Goal: Task Accomplishment & Management: Manage account settings

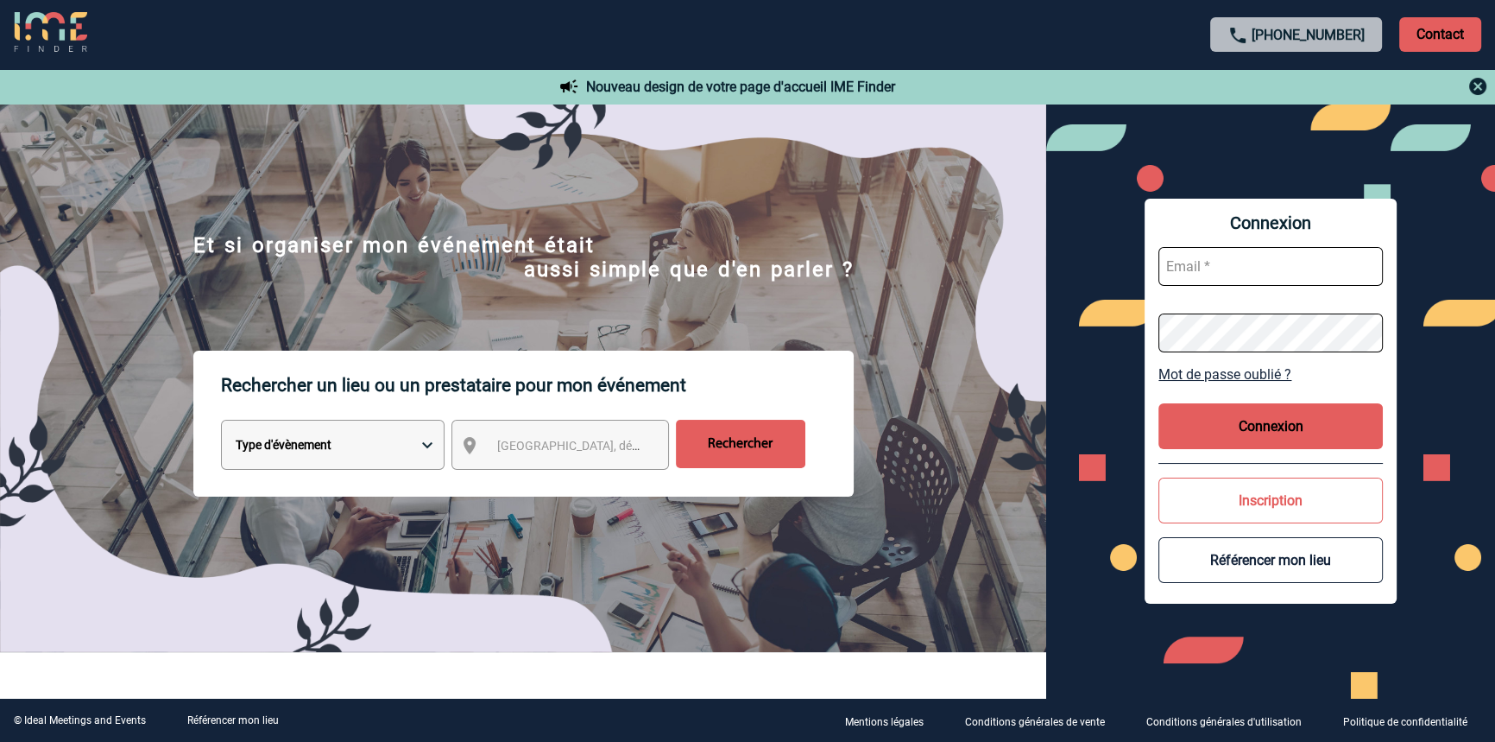
type input "blemonnier@ime-groupe.com"
click at [1317, 424] on button "Connexion" at bounding box center [1270, 426] width 224 height 46
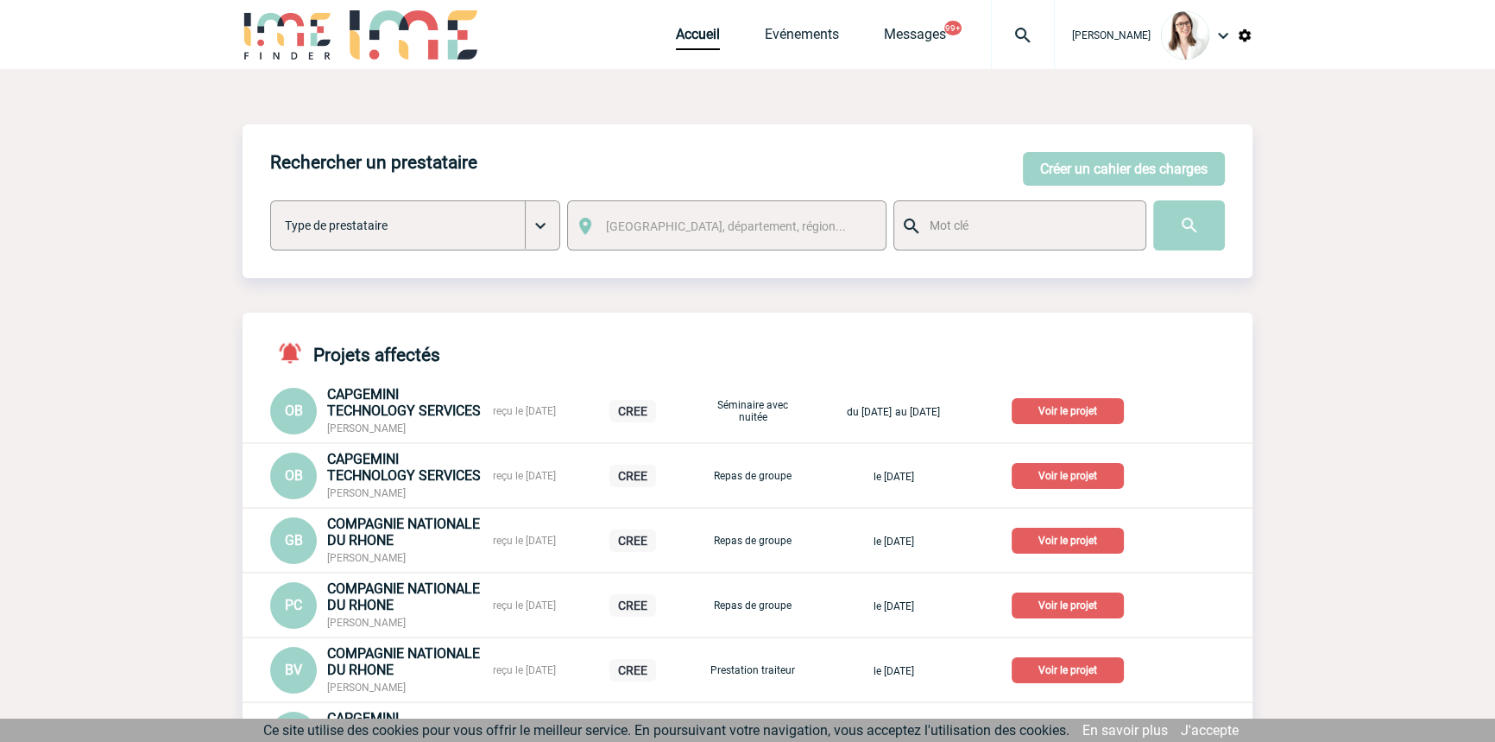
click at [999, 48] on div at bounding box center [1023, 34] width 64 height 69
drag, startPoint x: 837, startPoint y: 133, endPoint x: 754, endPoint y: 124, distance: 84.2
paste input "2000424712"
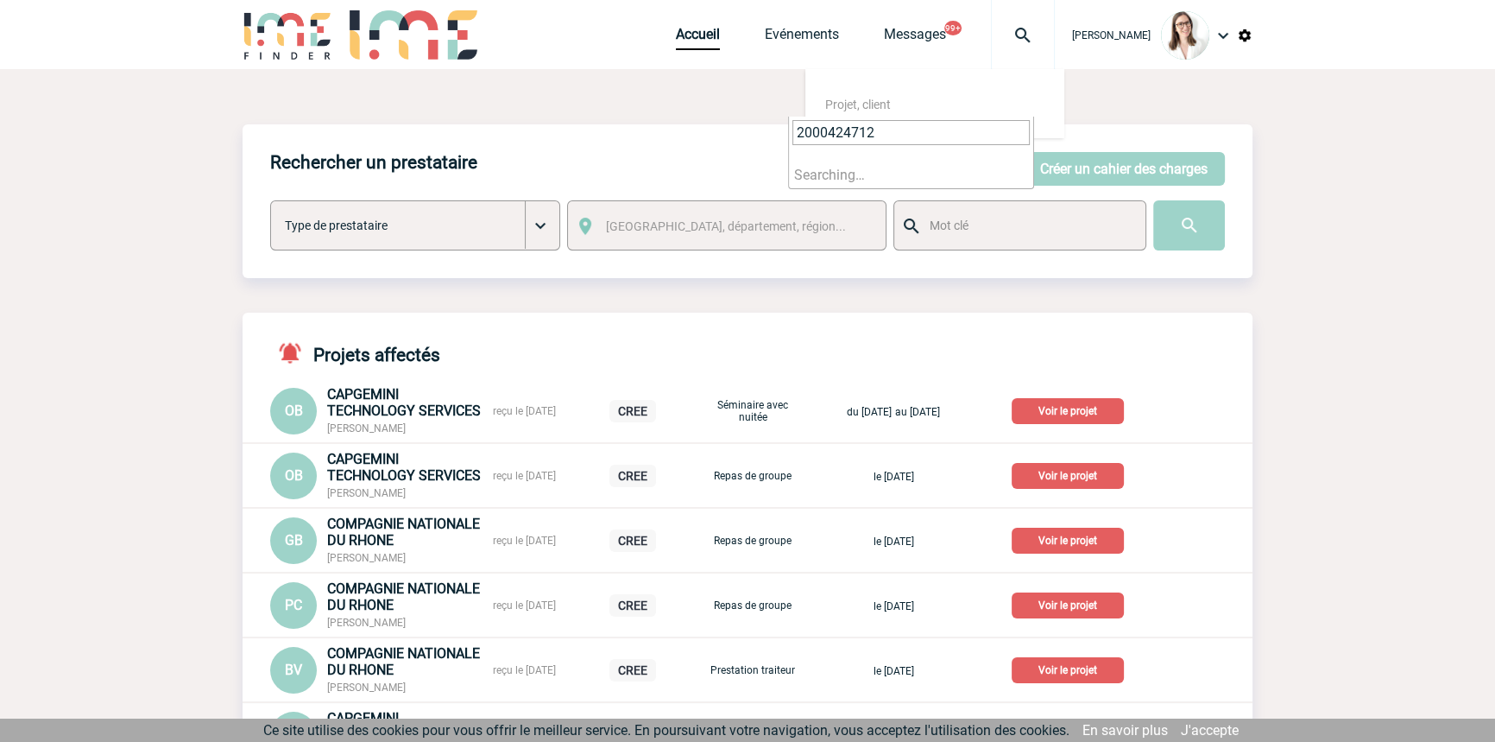
paste input "2000424712"
type input "20004247122000424712"
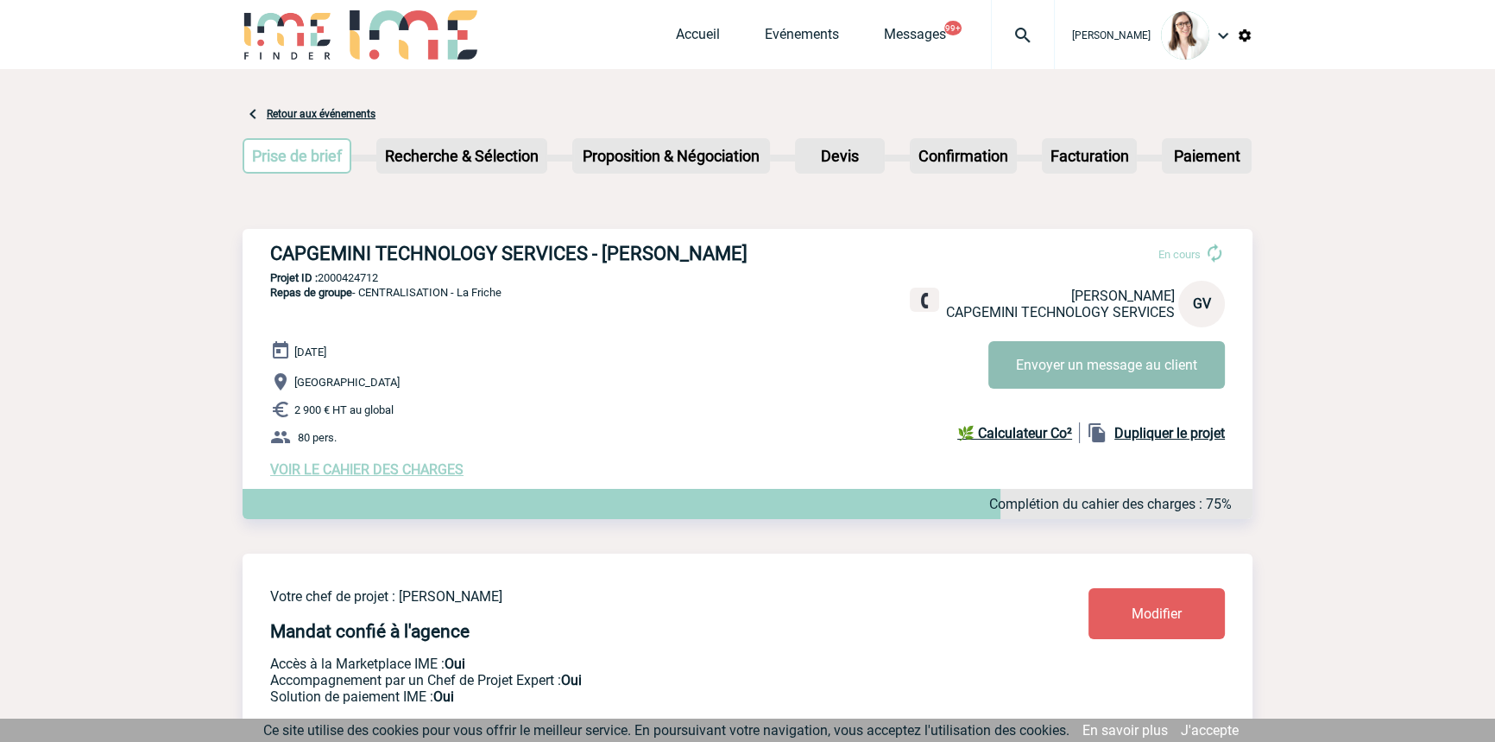
click at [1119, 368] on button "Envoyer un message au client" at bounding box center [1106, 364] width 237 height 47
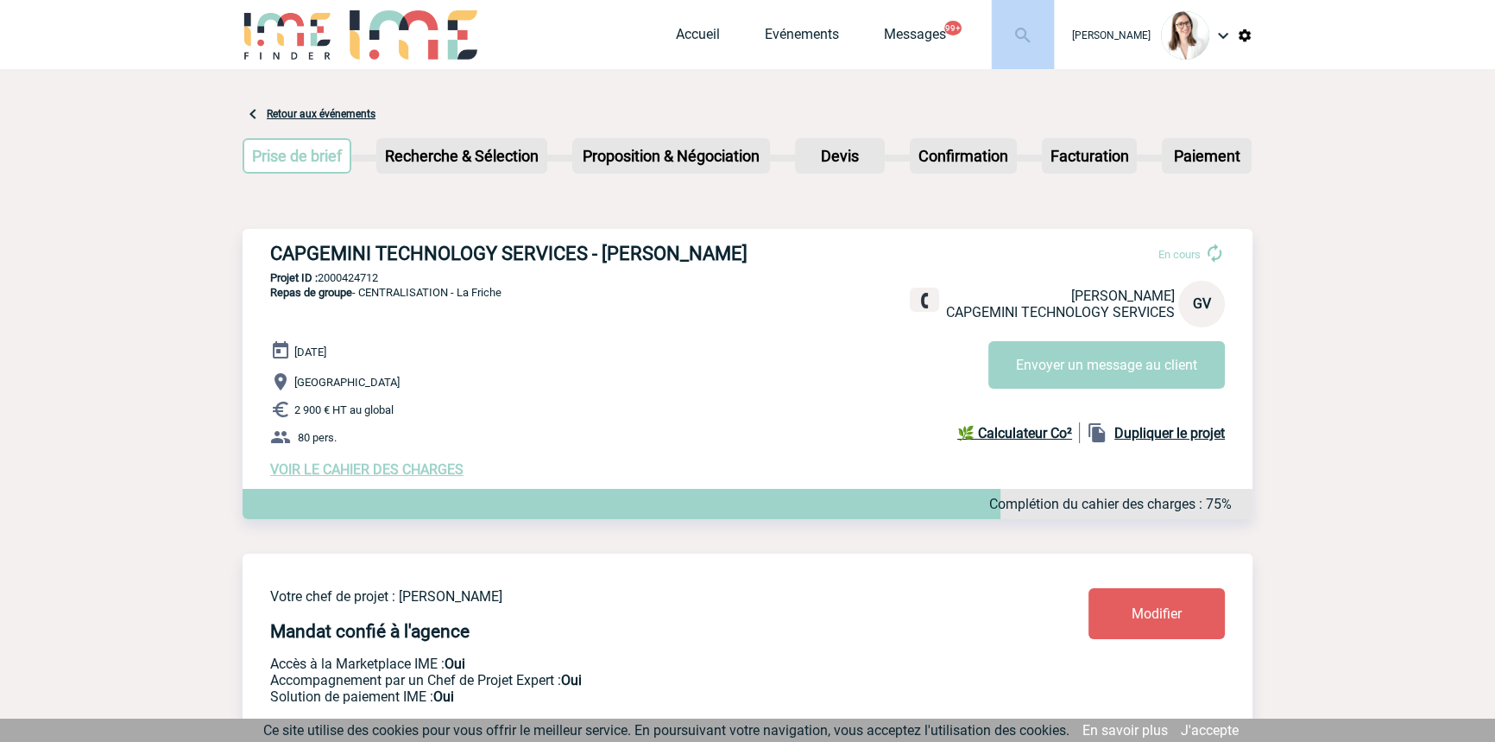
click at [995, 21] on div at bounding box center [1023, 34] width 64 height 69
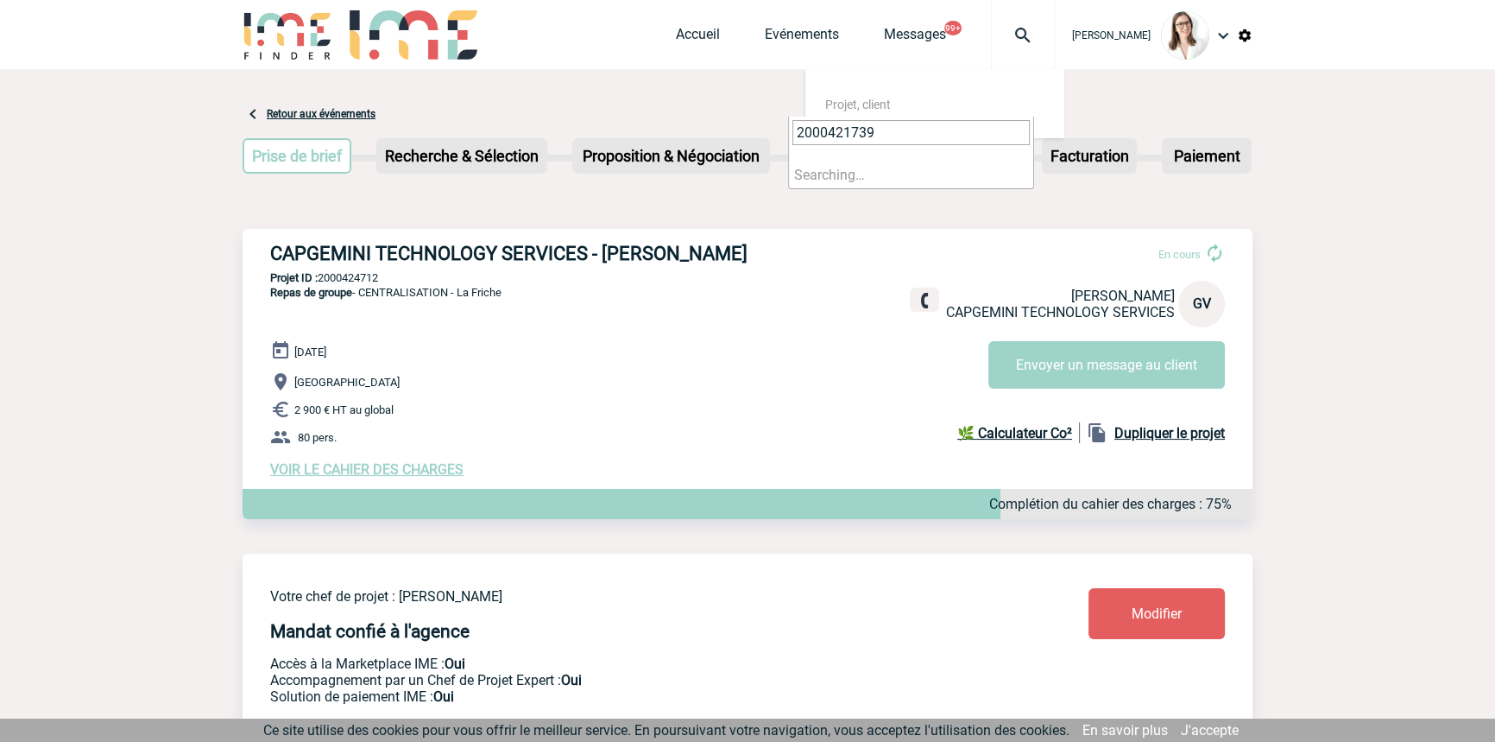
type input "2000421739"
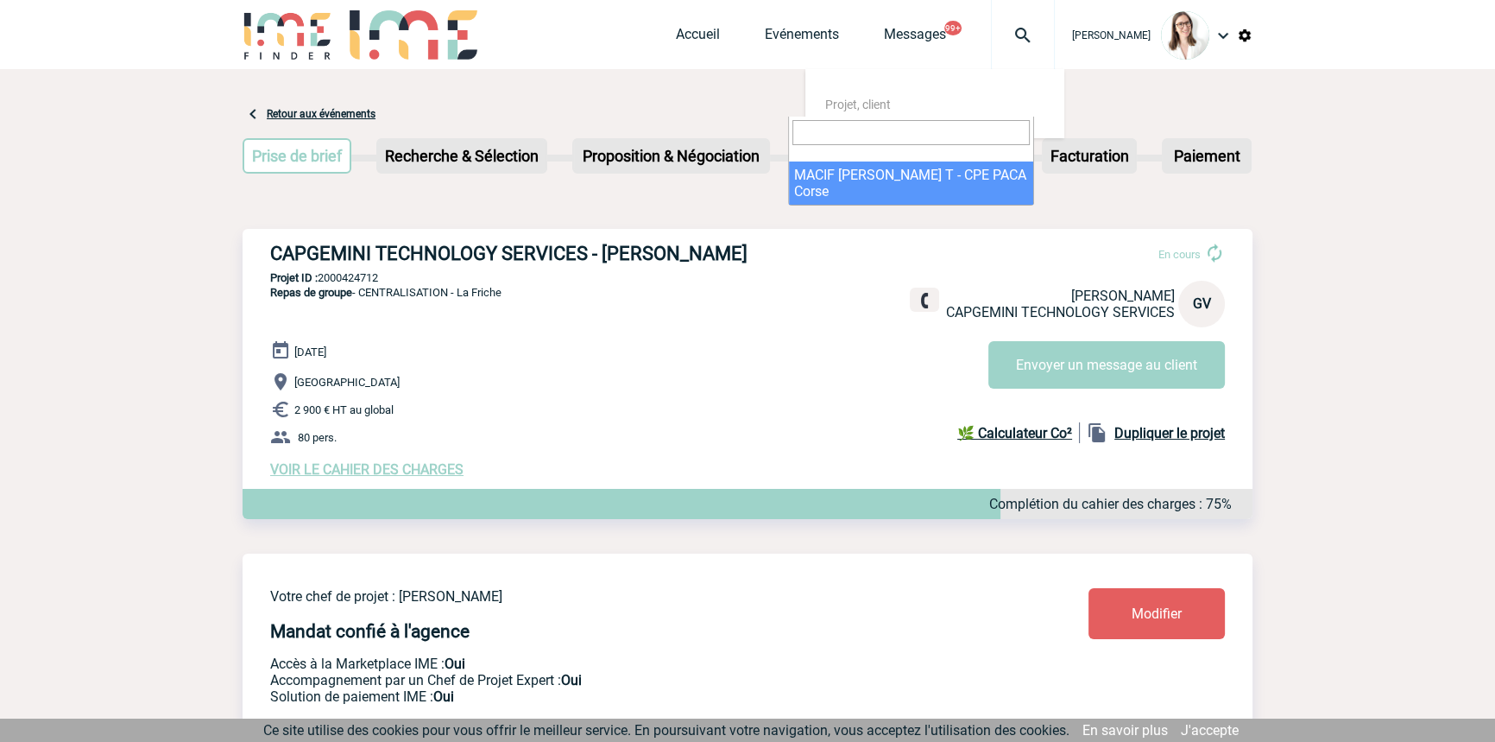
select select "21240"
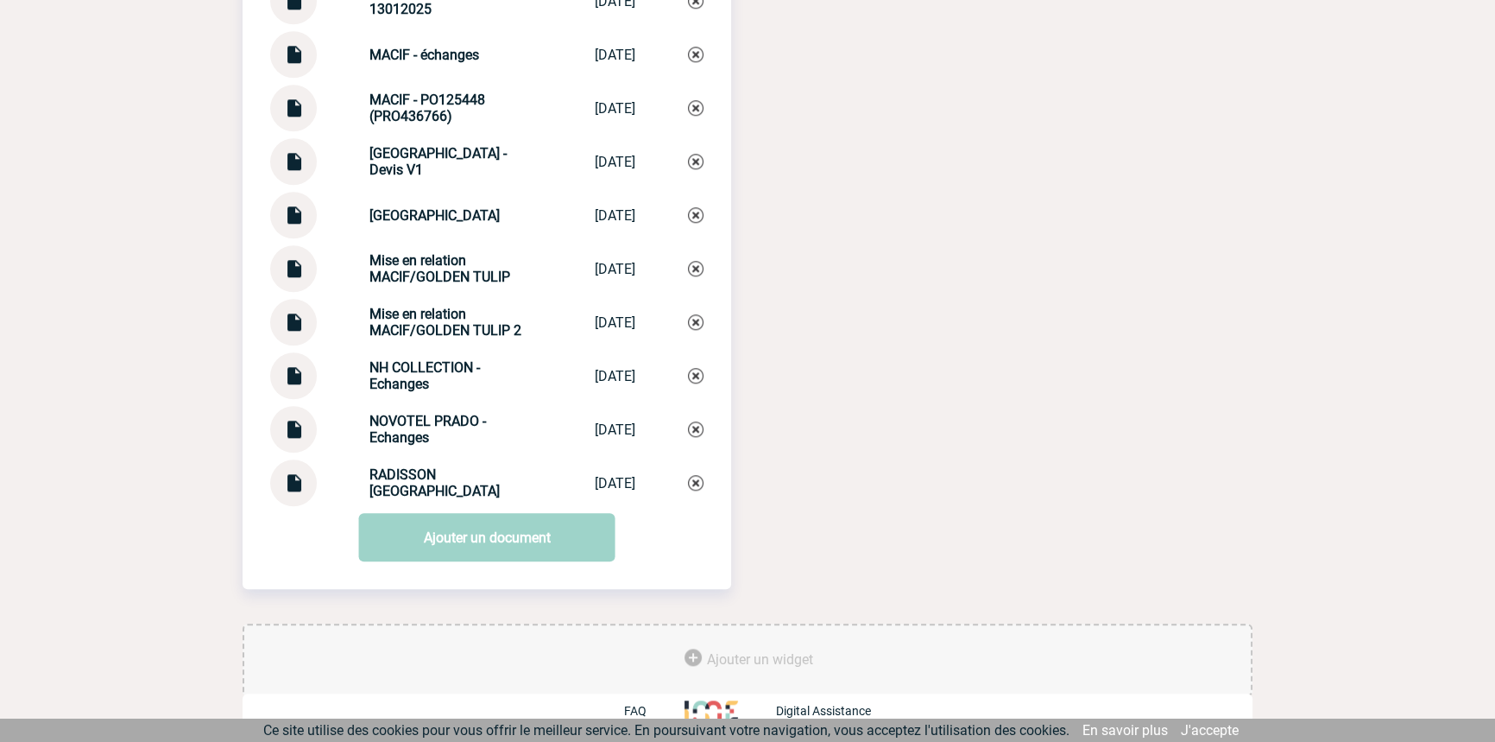
scroll to position [2146, 0]
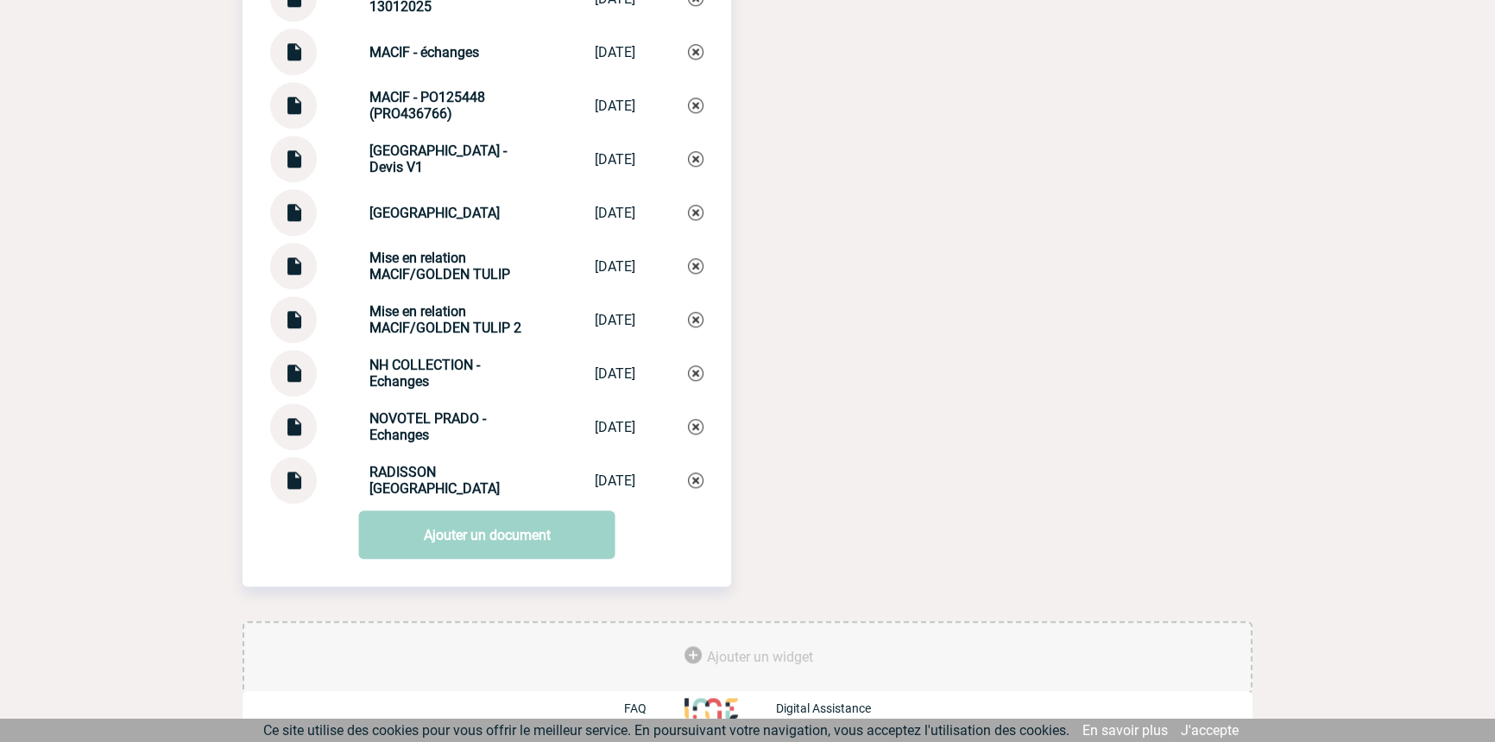
click at [433, 320] on strong "Mise en relation MACIF/GOLDEN TULIP 2" at bounding box center [445, 319] width 152 height 33
click at [432, 319] on strong "Mise en relation MACIF/GOLDEN TULIP 2" at bounding box center [445, 319] width 152 height 33
click at [458, 310] on div "Mise en relation MACIF/GOLDEN TULIP 2" at bounding box center [455, 319] width 173 height 33
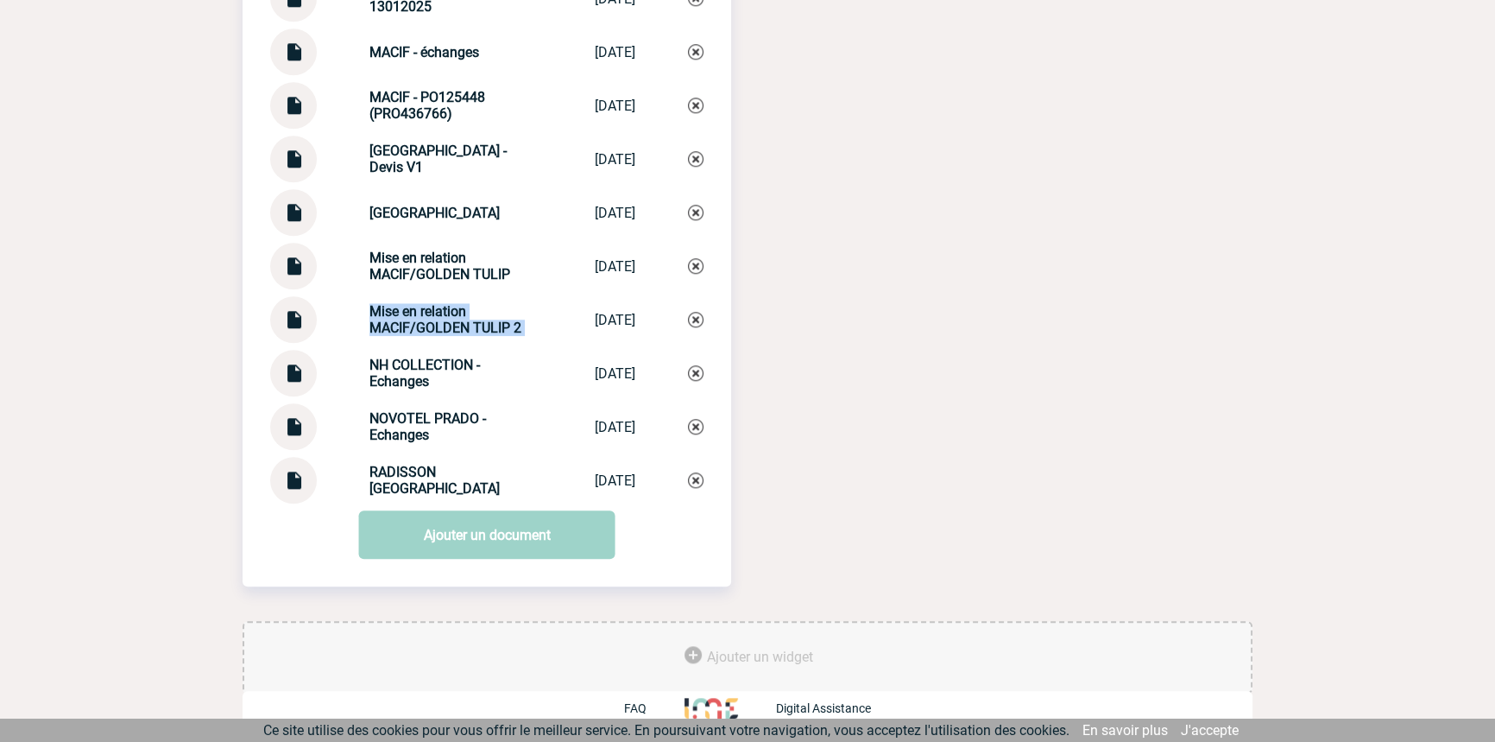
click at [458, 309] on div "Mise en relation MACIF/GOLDEN TULIP 2" at bounding box center [455, 319] width 173 height 33
copy div "Mise en relation MACIF/GOLDEN TULIP 2 Mise en relatio..."
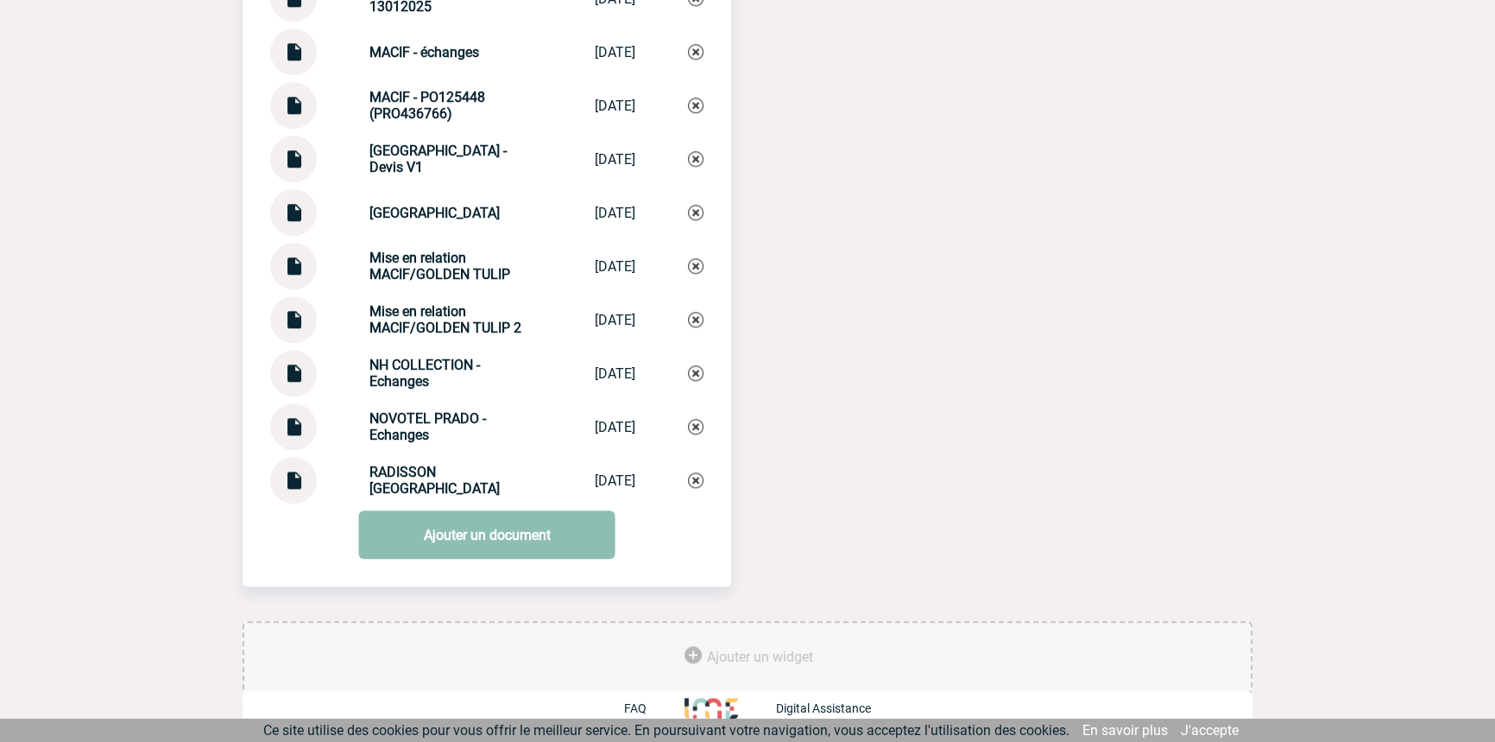
drag, startPoint x: 558, startPoint y: 502, endPoint x: 564, endPoint y: 514, distance: 13.5
click at [559, 503] on div "Documents GOLDEN TULIP EUROMED - BPA IME GOLDEN TULIP E... 10/02/2025 GOLDEN TU…" at bounding box center [487, 108] width 489 height 846
click at [565, 514] on link "Ajouter un document" at bounding box center [487, 534] width 256 height 48
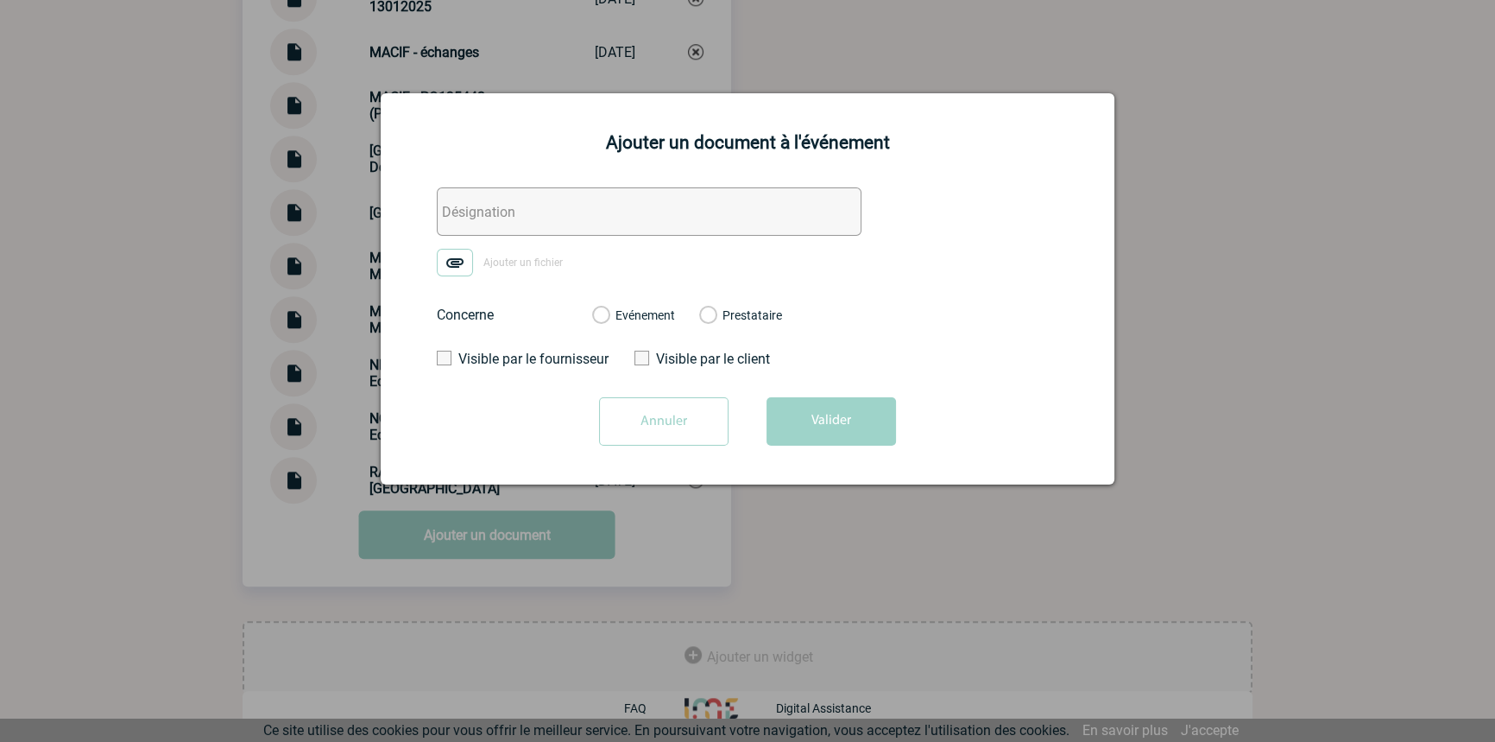
click at [546, 207] on input "text" at bounding box center [649, 211] width 425 height 48
paste input "Mise en relation MACIF/GOLDEN TULIP 2"
type input "Mise en relation MACIF/GOLDEN TULIP 3"
click at [464, 260] on img at bounding box center [455, 263] width 36 height 28
click at [0, 0] on input "Ajouter un fichier" at bounding box center [0, 0] width 0 height 0
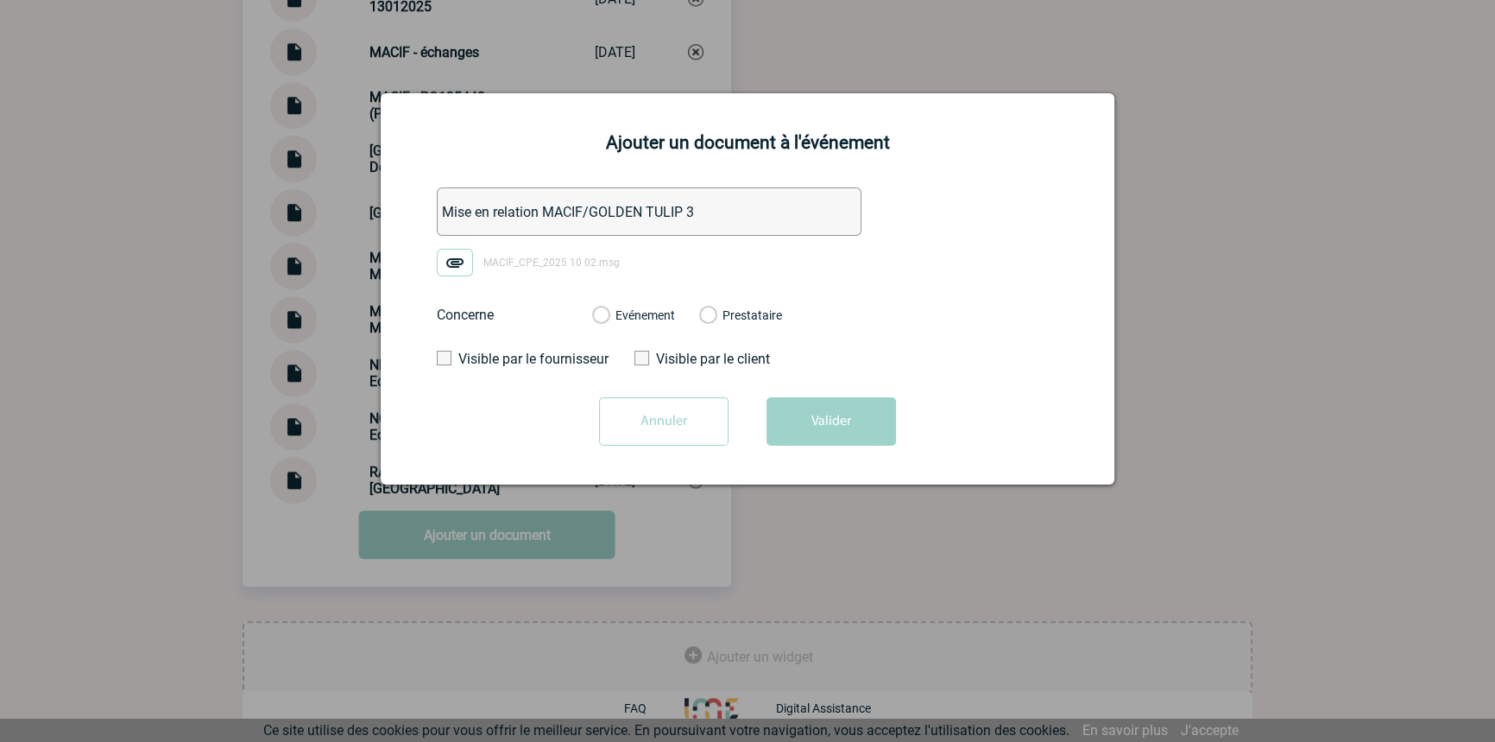
click at [609, 319] on label "Evénement" at bounding box center [600, 316] width 16 height 16
click at [0, 0] on input "Evénement" at bounding box center [0, 0] width 0 height 0
click at [822, 449] on div "Annuler Valider" at bounding box center [747, 427] width 691 height 61
click at [828, 426] on button "Valider" at bounding box center [831, 421] width 129 height 48
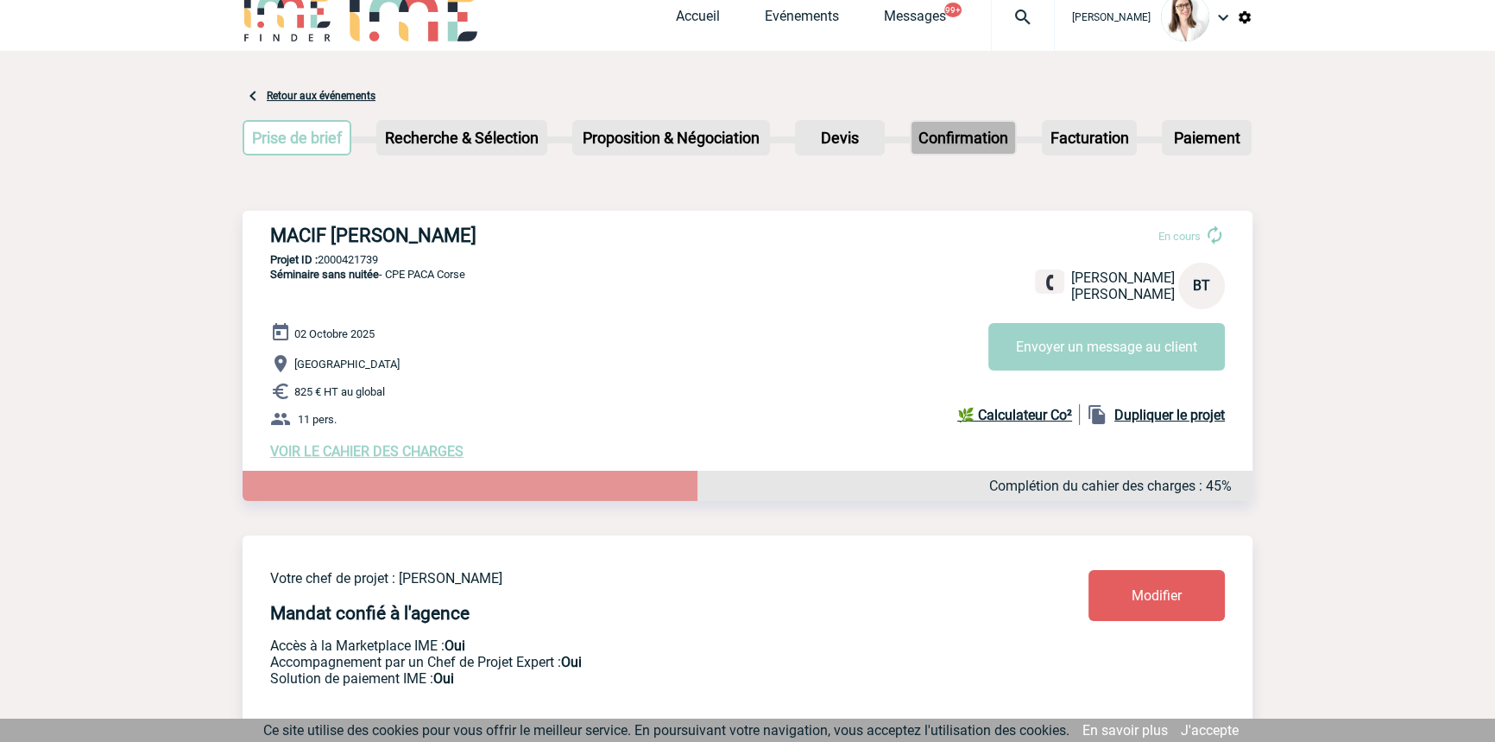
scroll to position [0, 0]
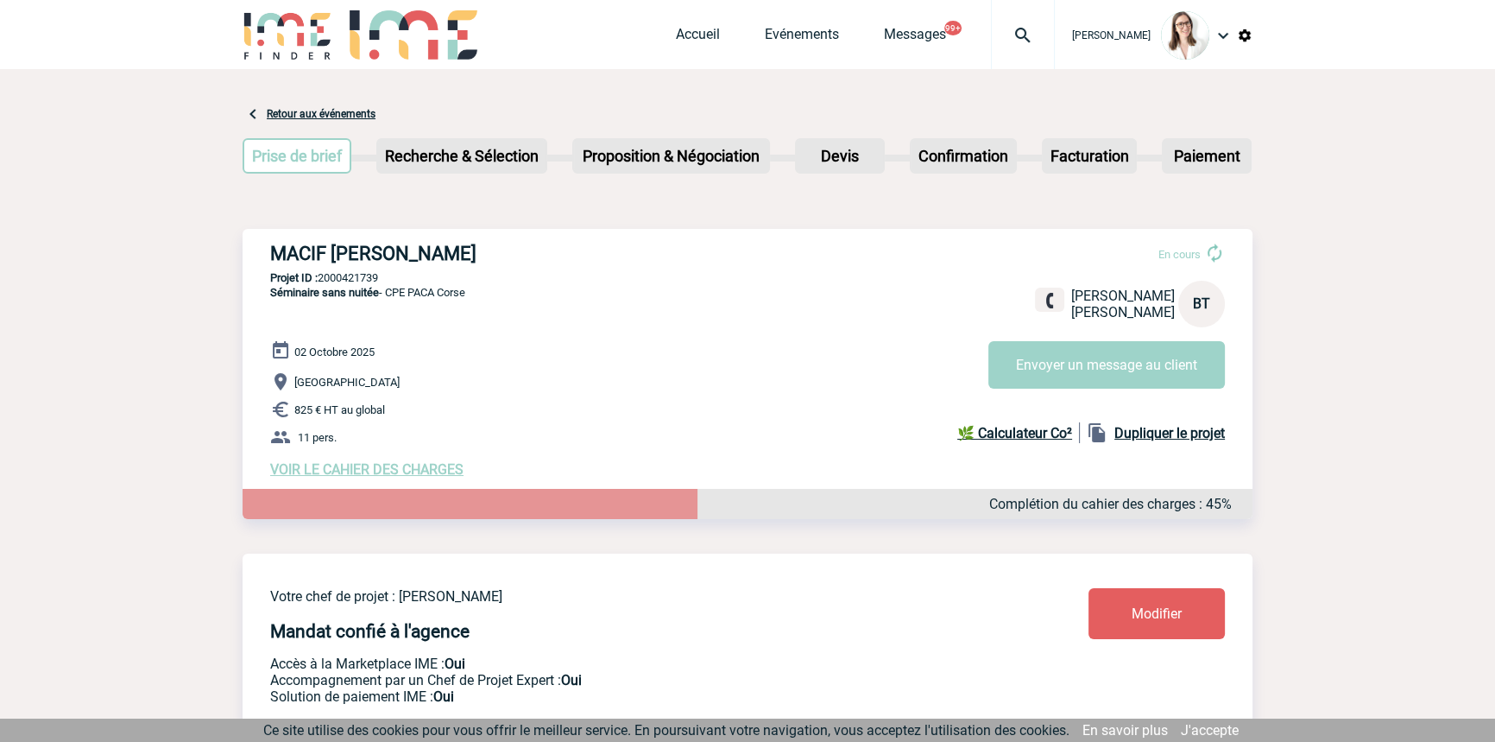
click at [991, 8] on div at bounding box center [1023, 34] width 64 height 69
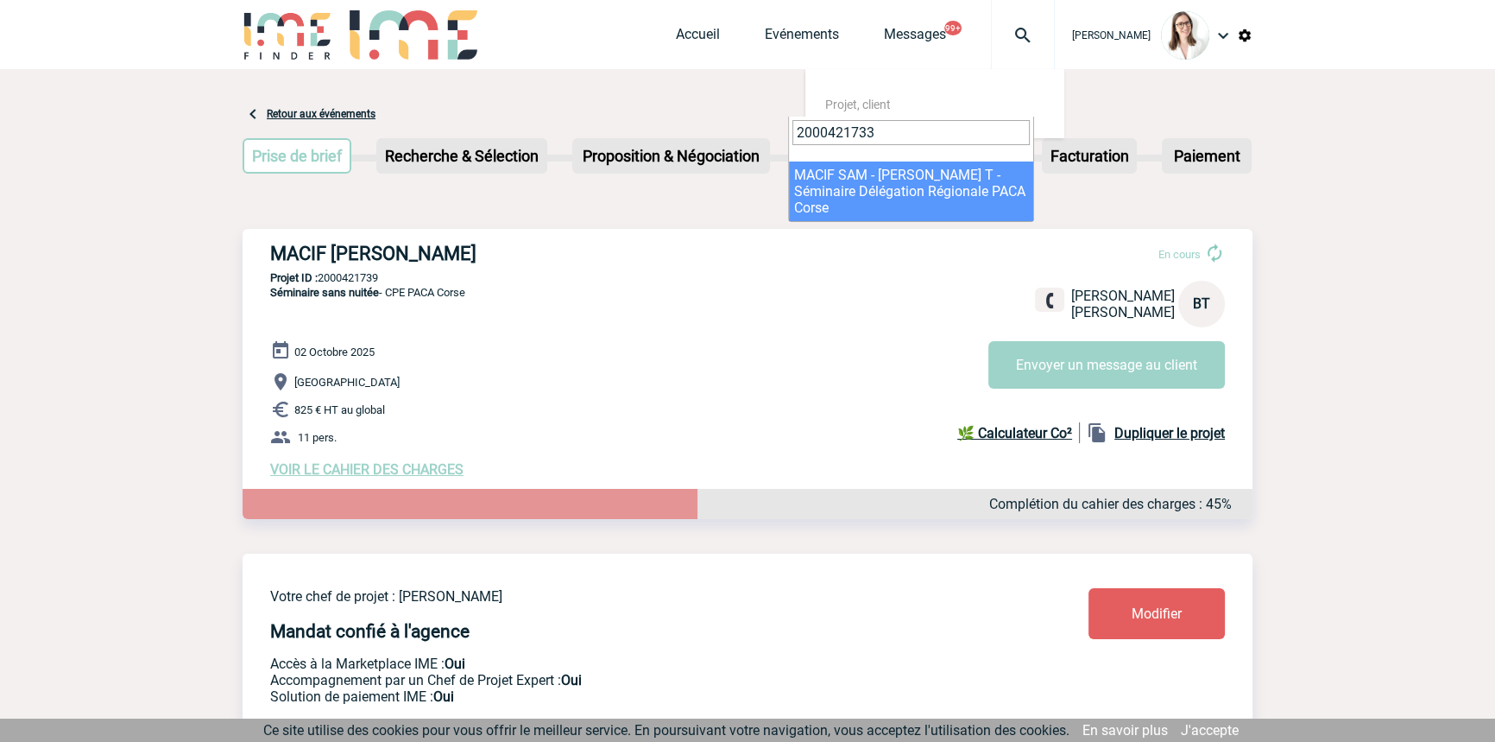
type input "2000421733"
select select "21234"
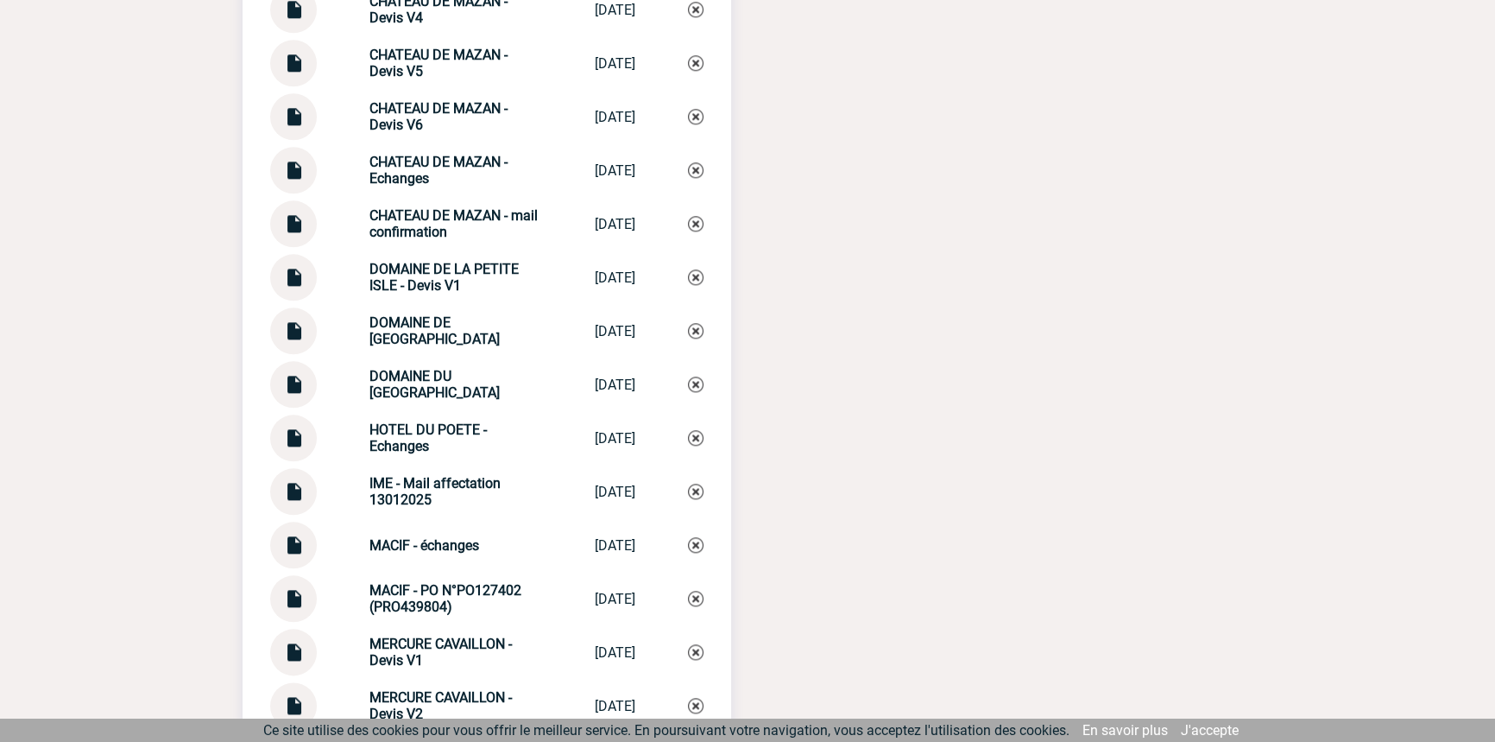
scroll to position [2433, 0]
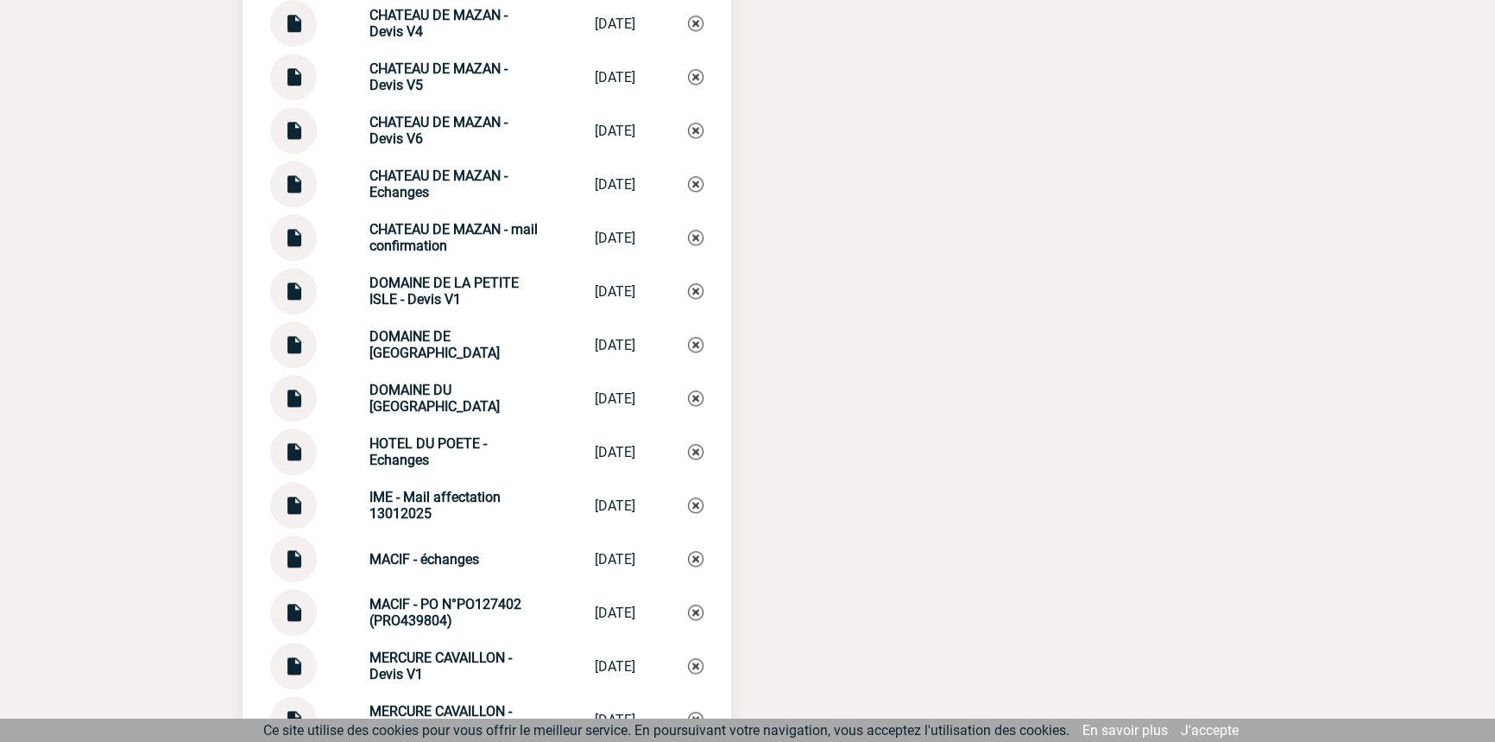
click at [293, 193] on img at bounding box center [293, 178] width 22 height 34
click at [431, 183] on strong "CHATEAU DE MAZAN - Echanges" at bounding box center [438, 183] width 138 height 33
copy div "CHATEAU DE MAZAN - Echanges [GEOGRAPHIC_DATA]..."
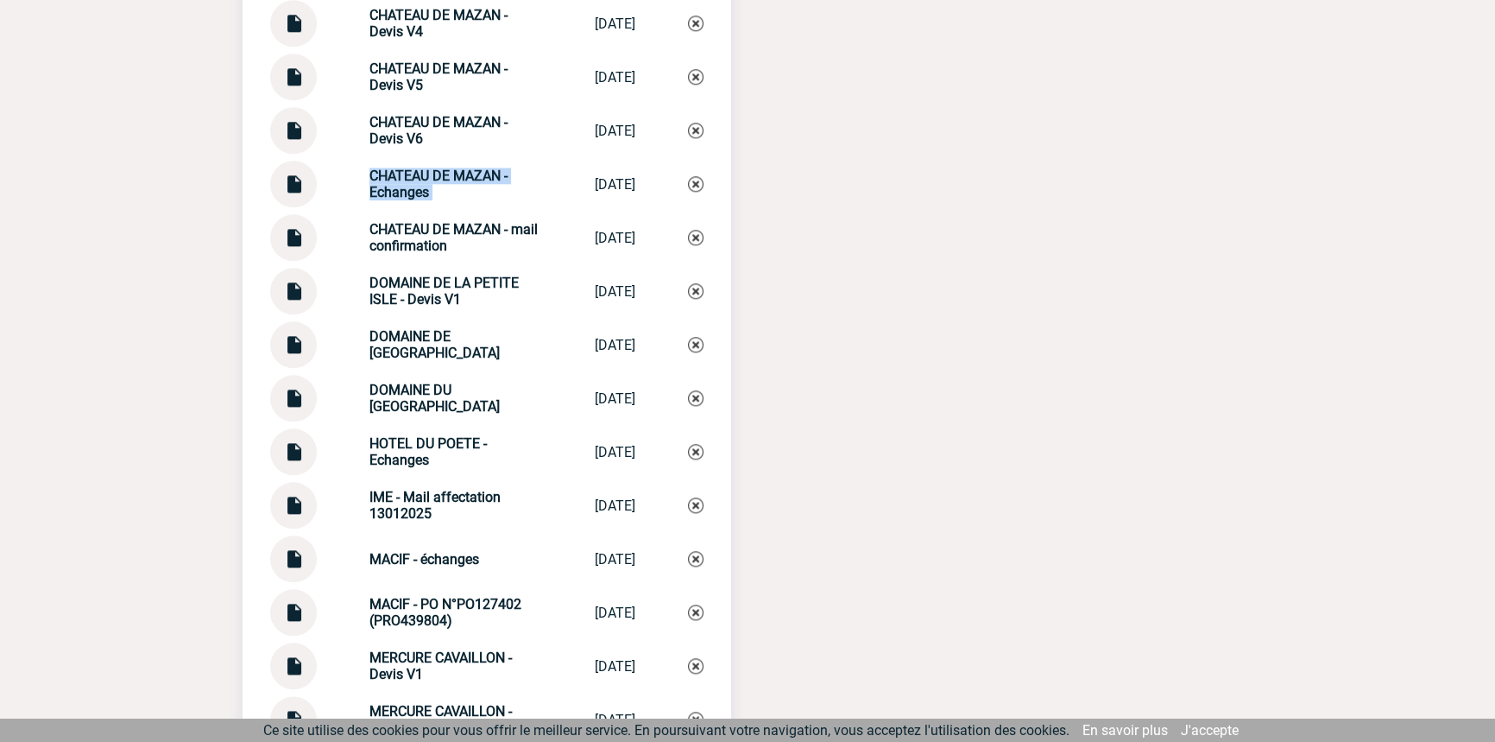
click at [698, 191] on img at bounding box center [696, 184] width 16 height 16
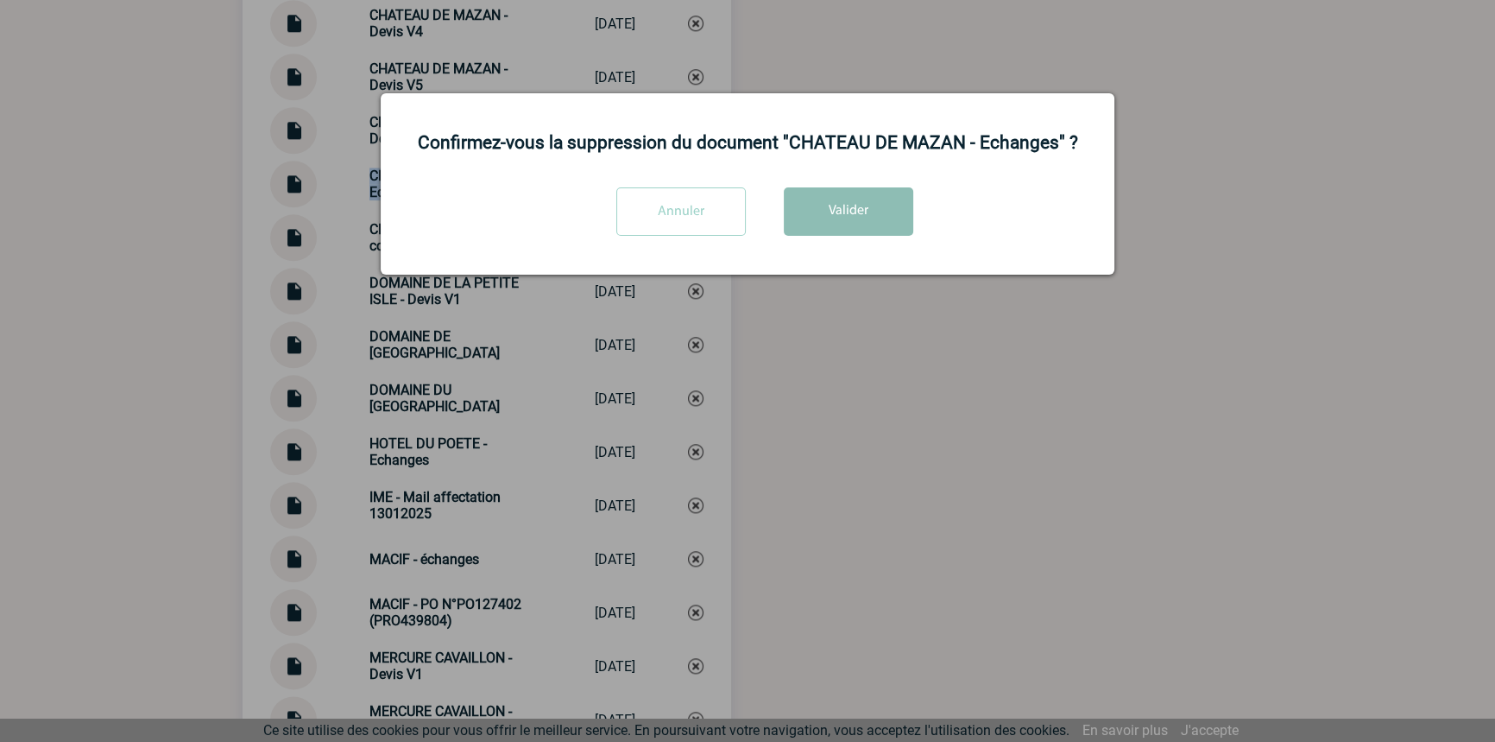
click at [823, 227] on button "Valider" at bounding box center [848, 211] width 129 height 48
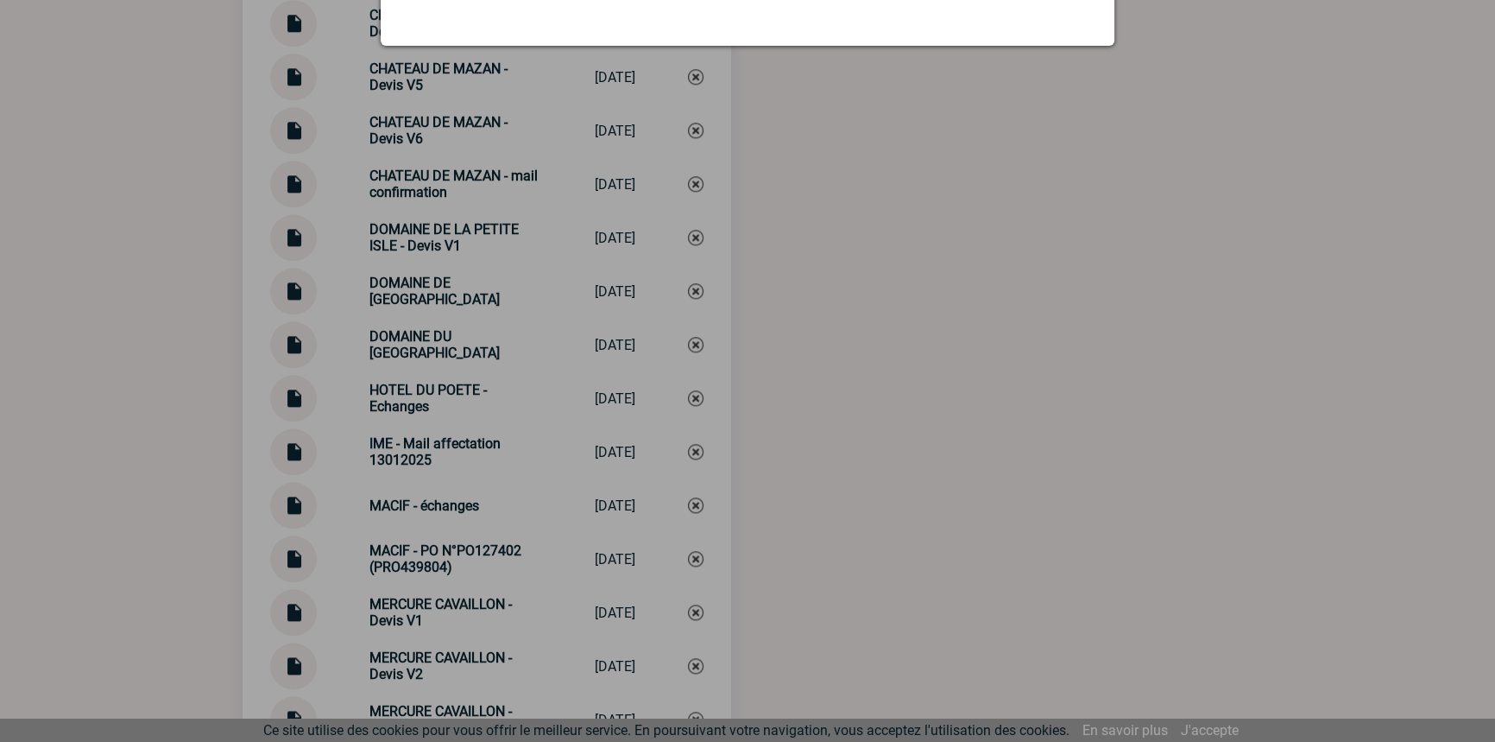
scroll to position [2903, 0]
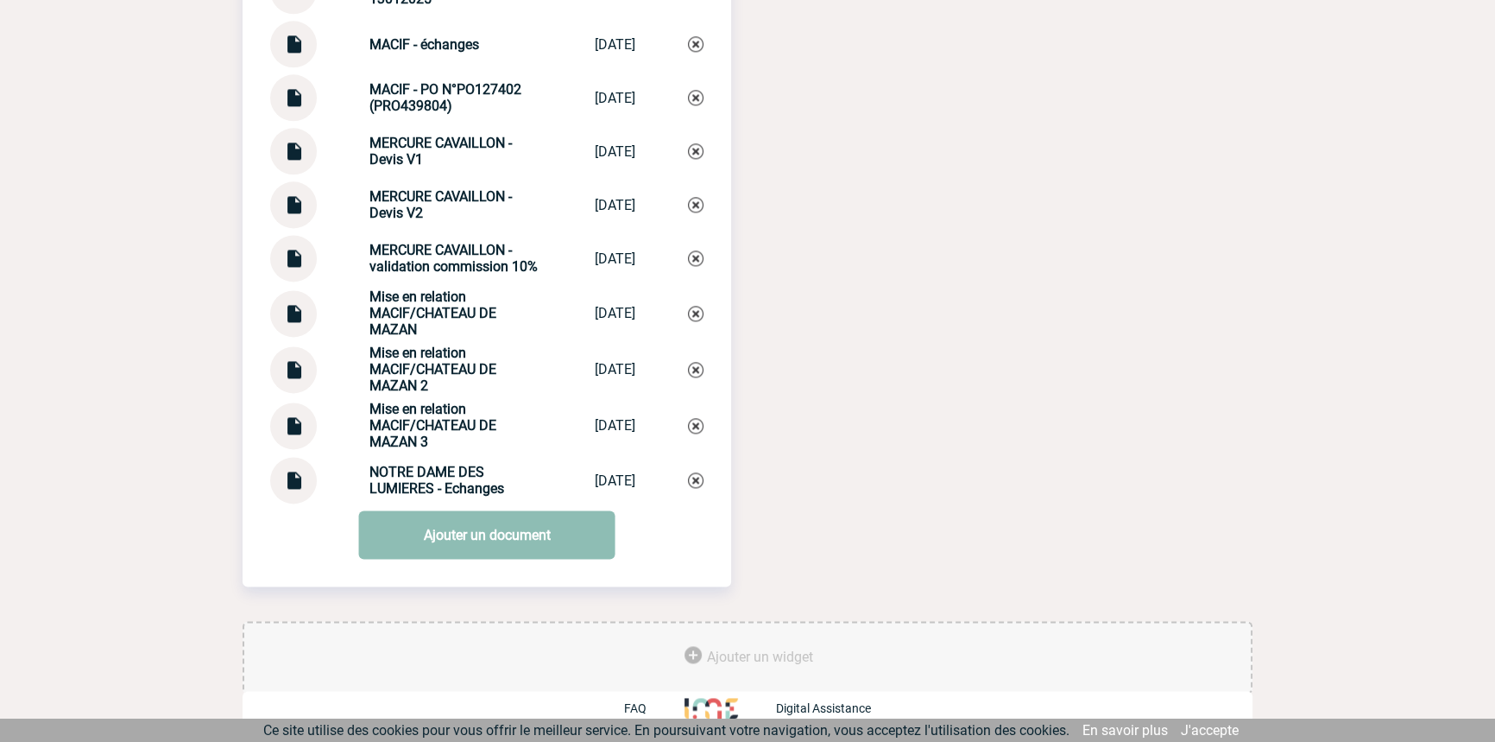
click at [480, 513] on link "Ajouter un document" at bounding box center [487, 534] width 256 height 48
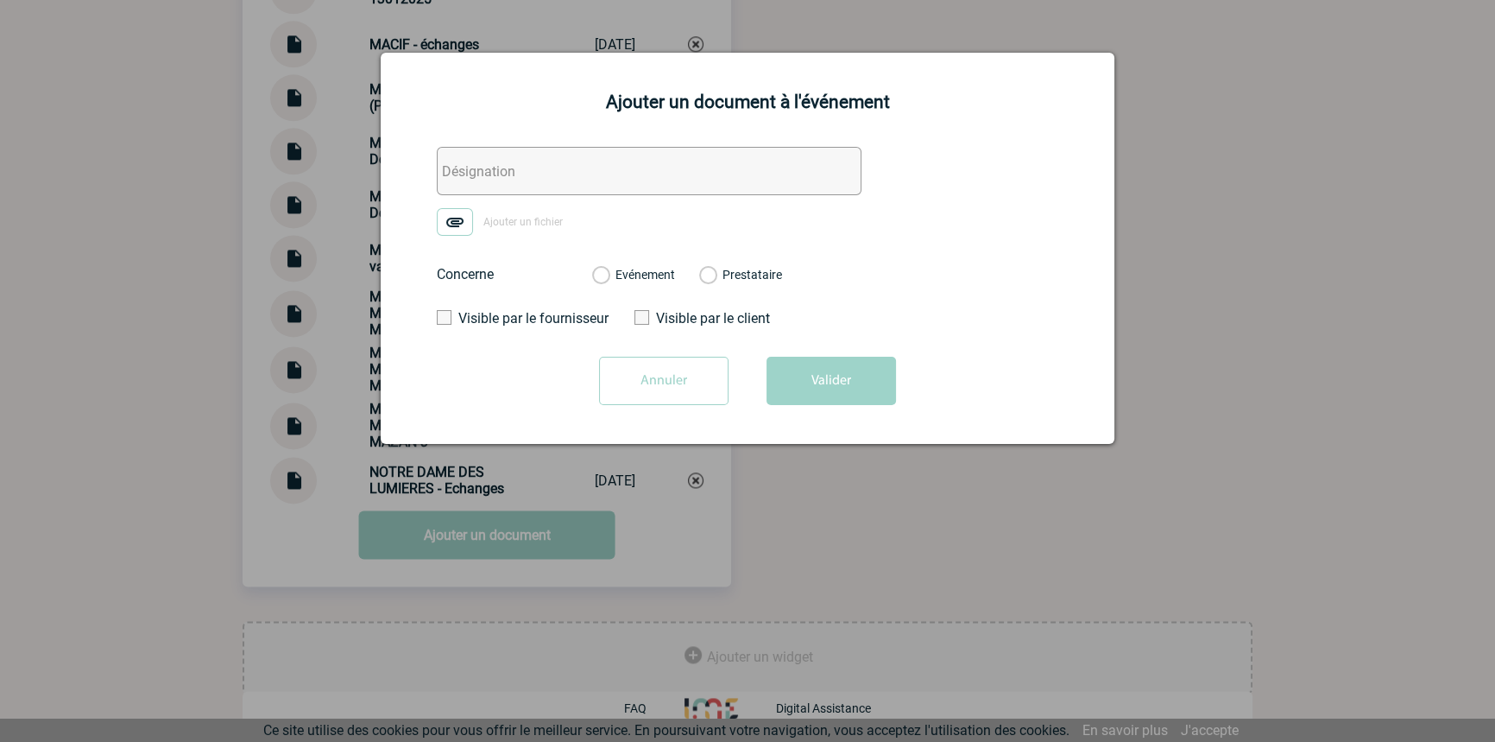
click at [473, 195] on input "text" at bounding box center [649, 171] width 425 height 48
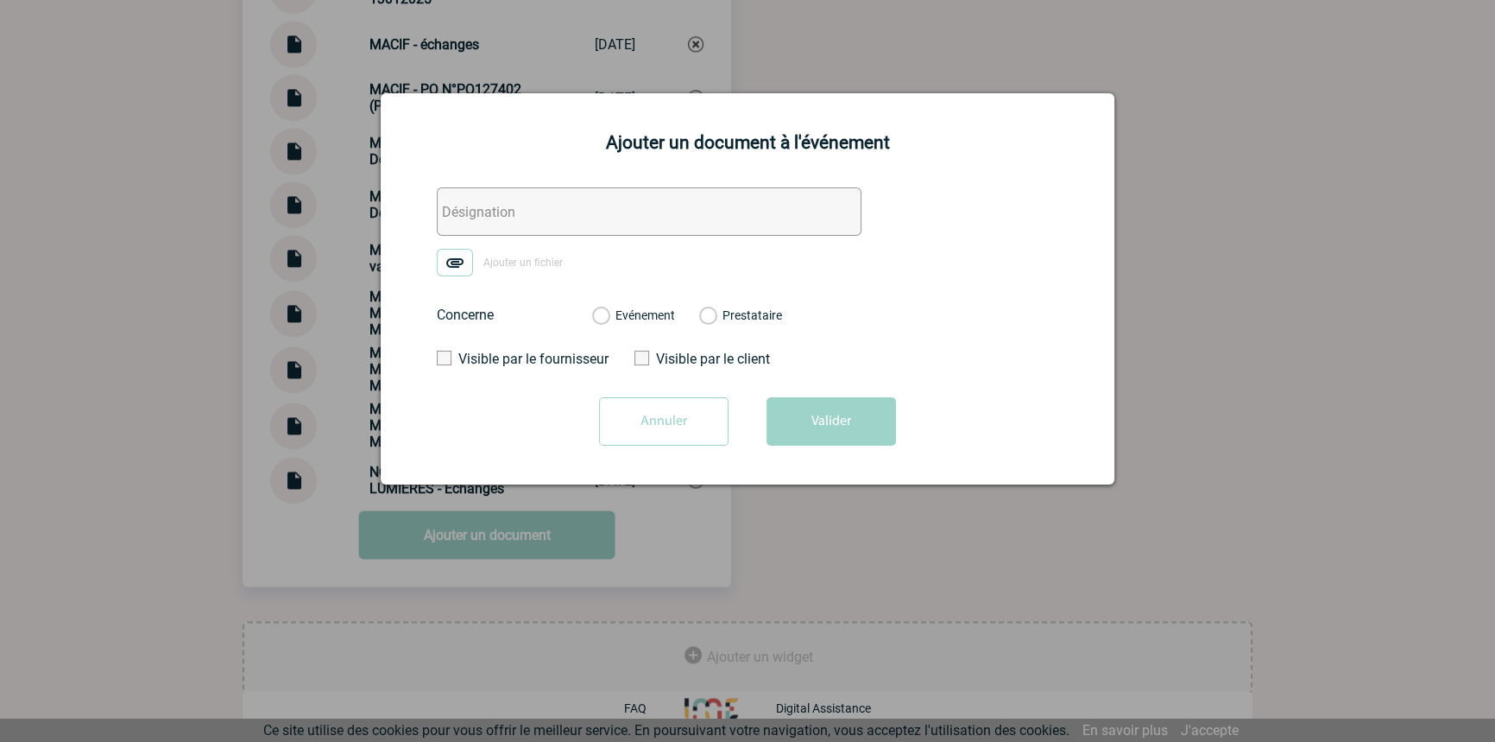
paste input "CHATEAU DE MAZAN - Echanges"
type input "CHATEAU DE MAZAN - Echanges"
click at [449, 263] on img at bounding box center [455, 263] width 36 height 28
click at [0, 0] on input "Ajouter un fichier" at bounding box center [0, 0] width 0 height 0
click at [609, 318] on label "Evénement" at bounding box center [600, 316] width 16 height 16
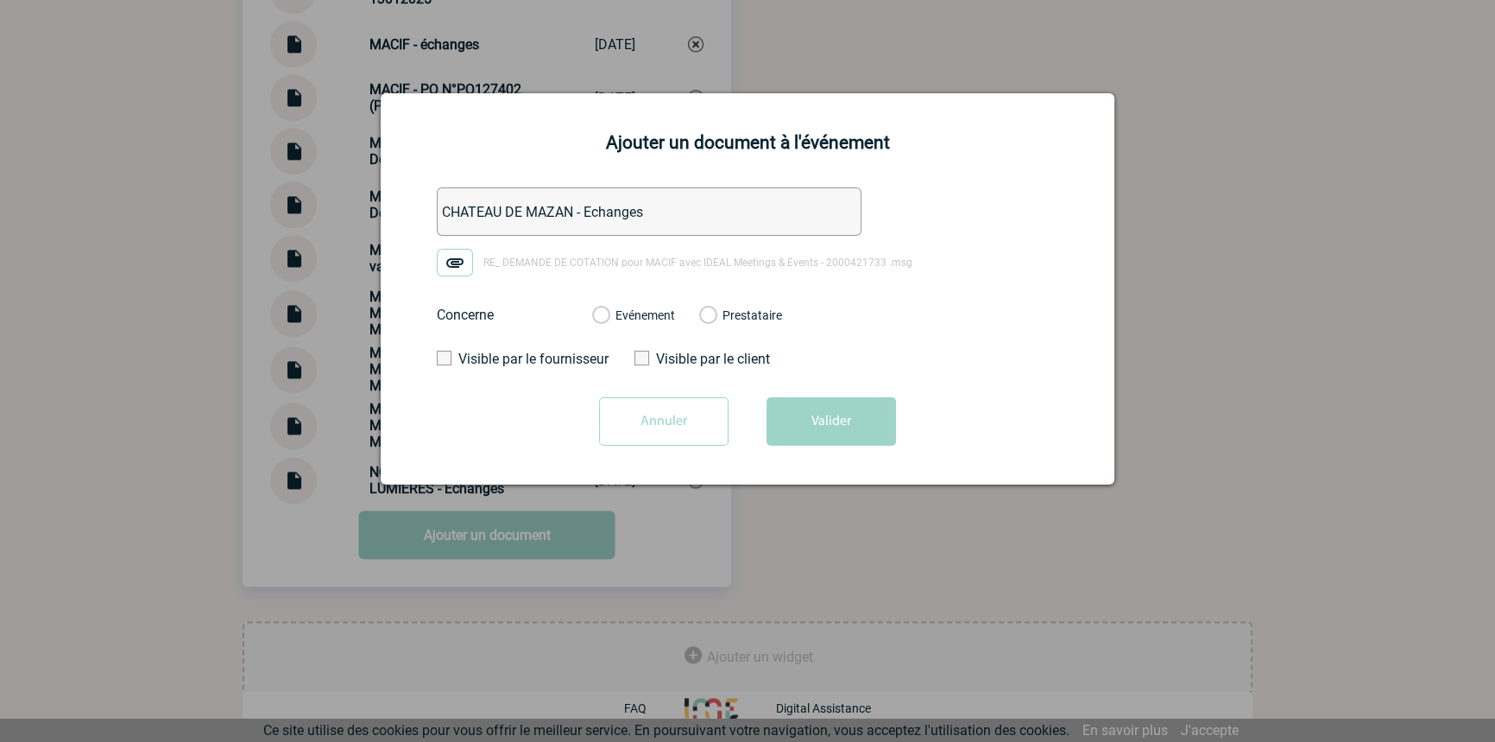
click at [0, 0] on input "Evénement" at bounding box center [0, 0] width 0 height 0
click at [830, 422] on button "Valider" at bounding box center [831, 421] width 129 height 48
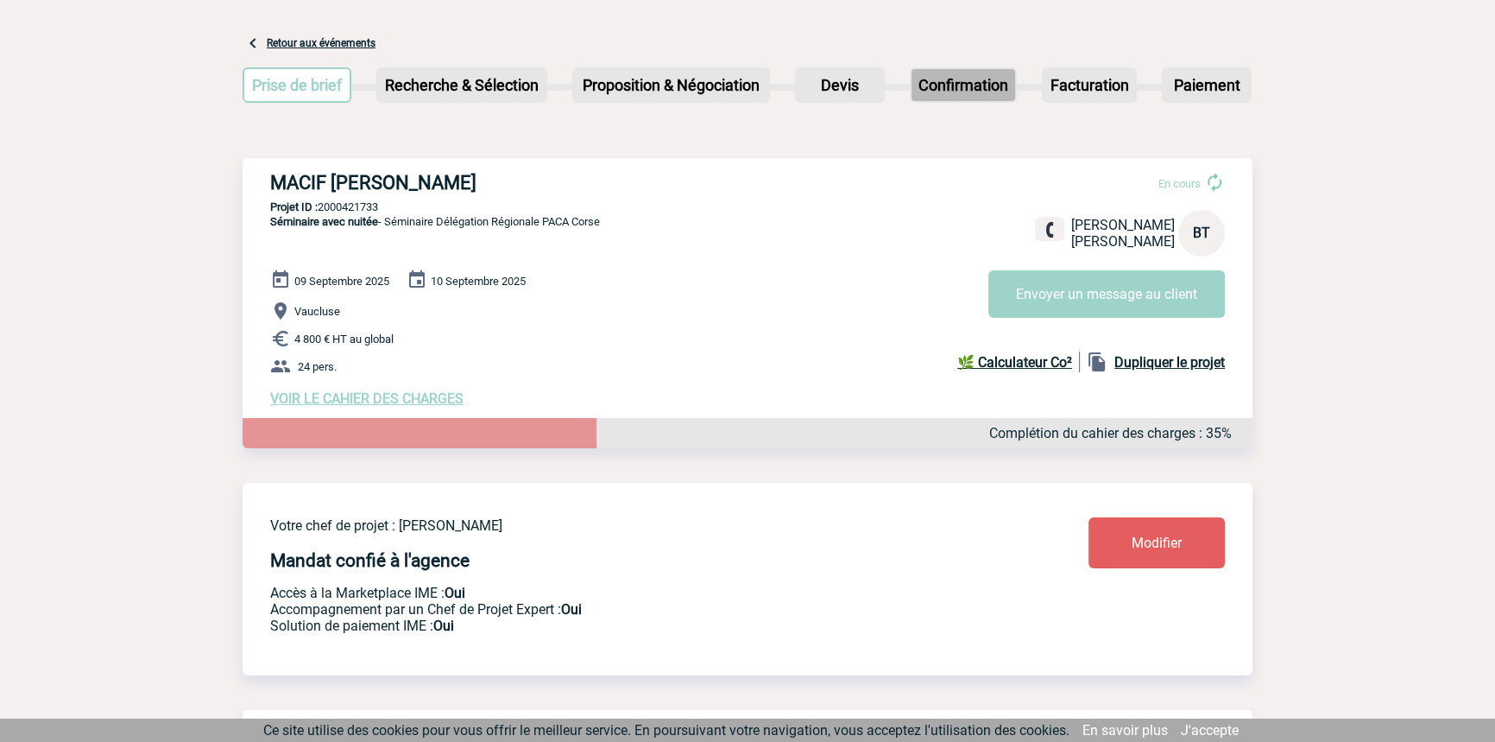
scroll to position [0, 0]
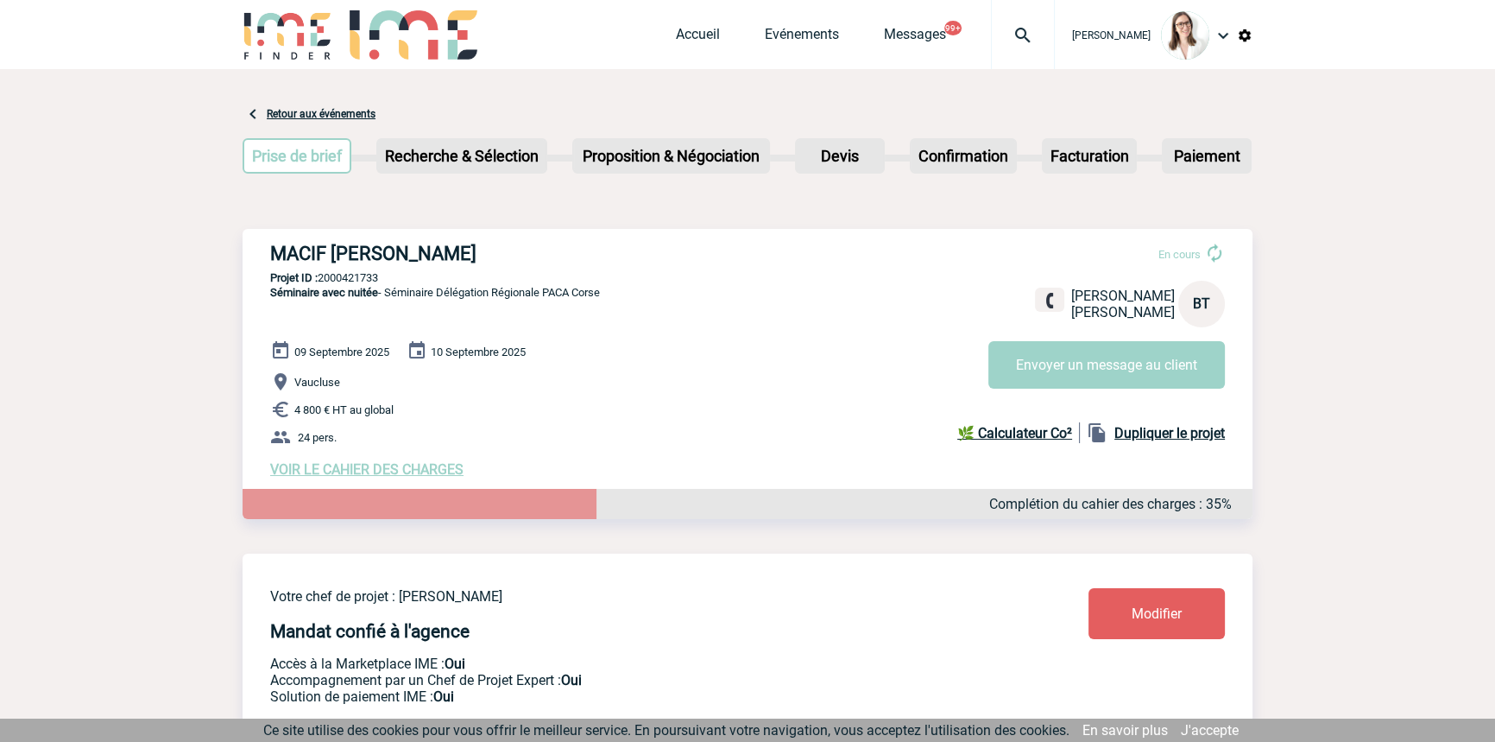
click at [992, 36] on img at bounding box center [1023, 35] width 62 height 21
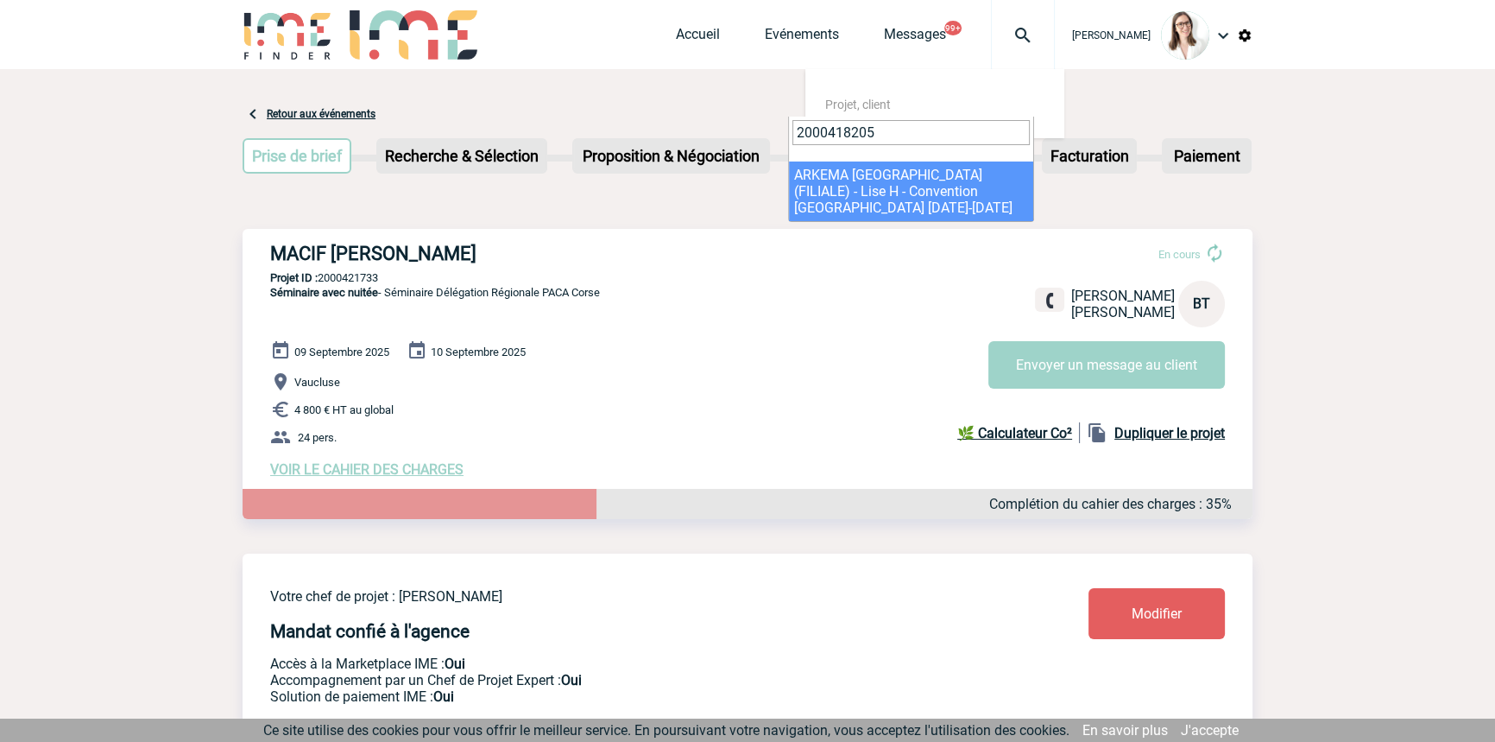
type input "2000418205"
select select "17706"
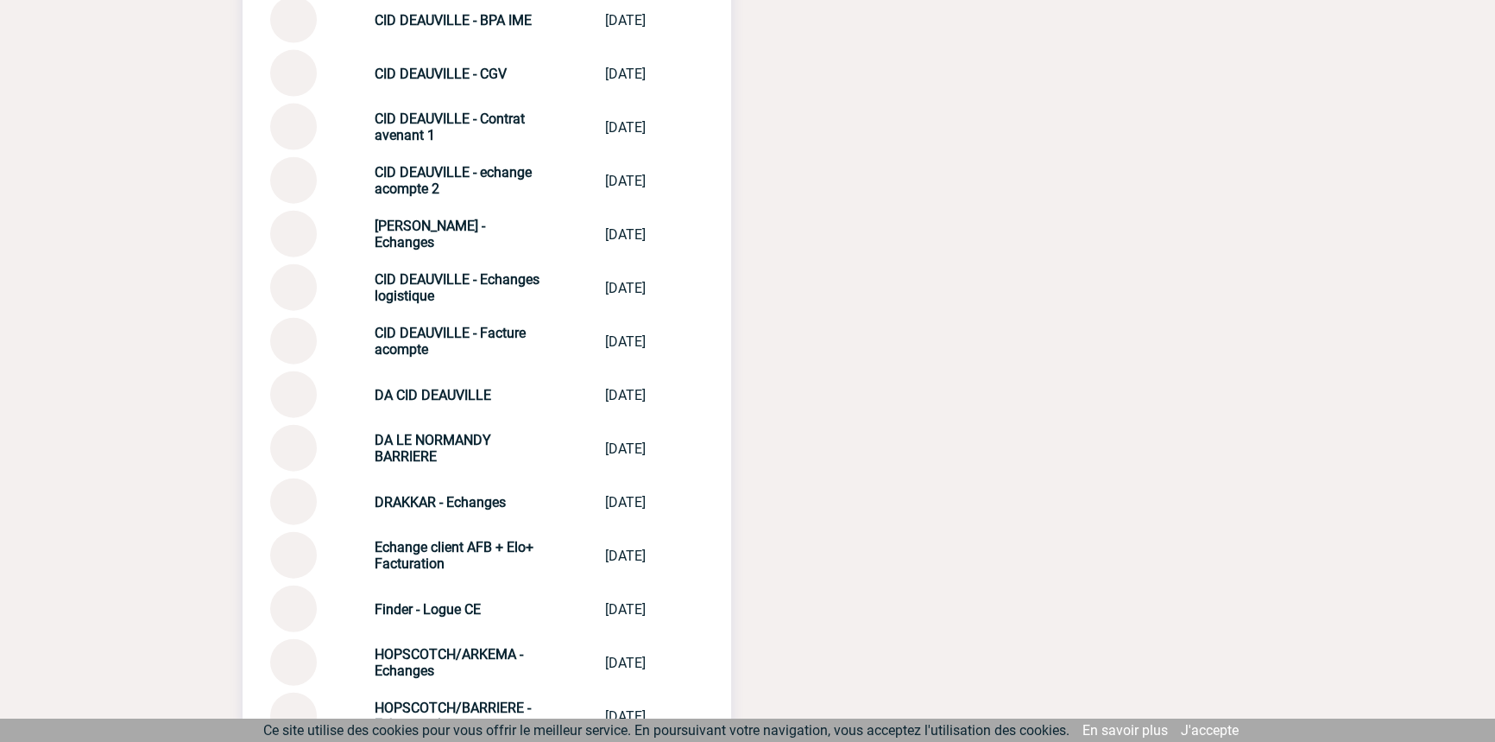
scroll to position [4970, 0]
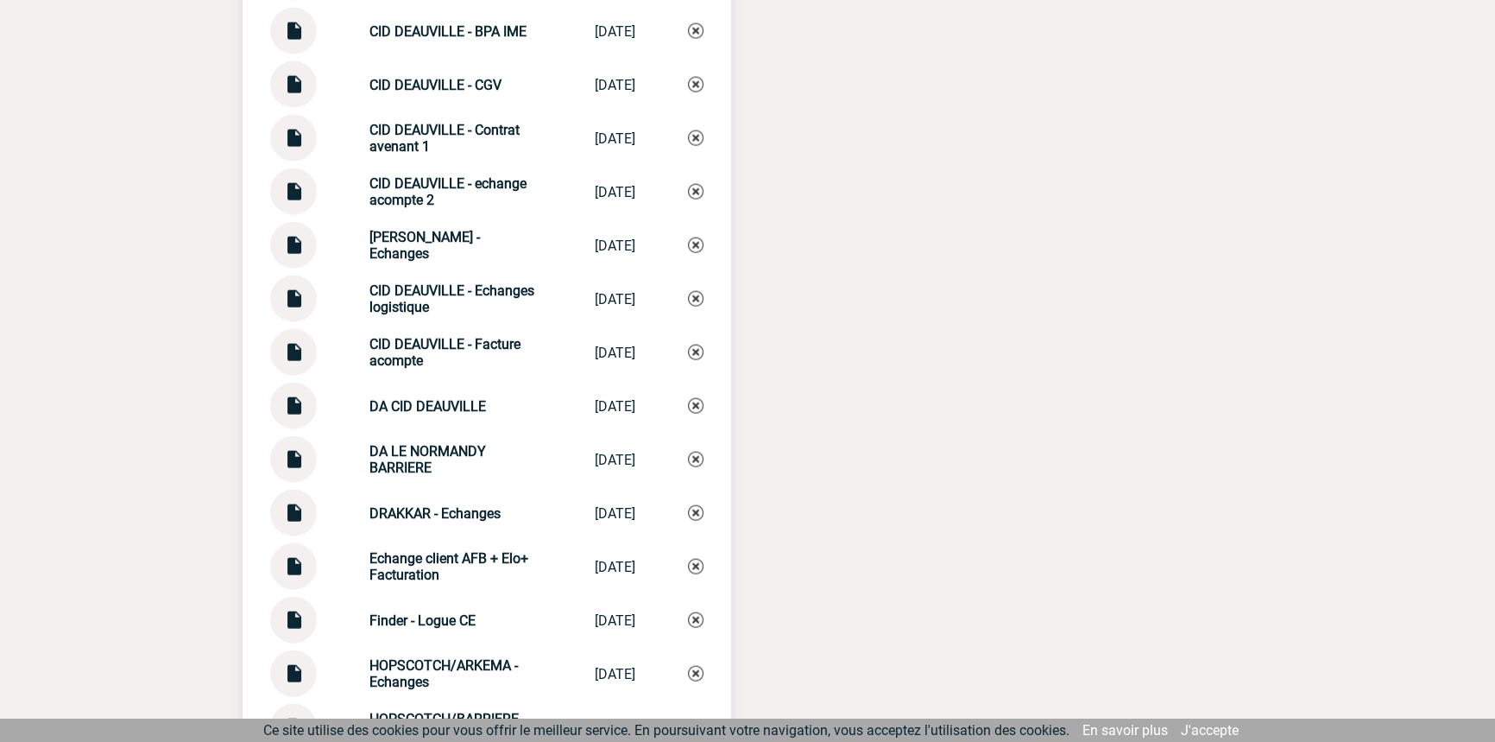
click at [287, 228] on img at bounding box center [293, 239] width 22 height 34
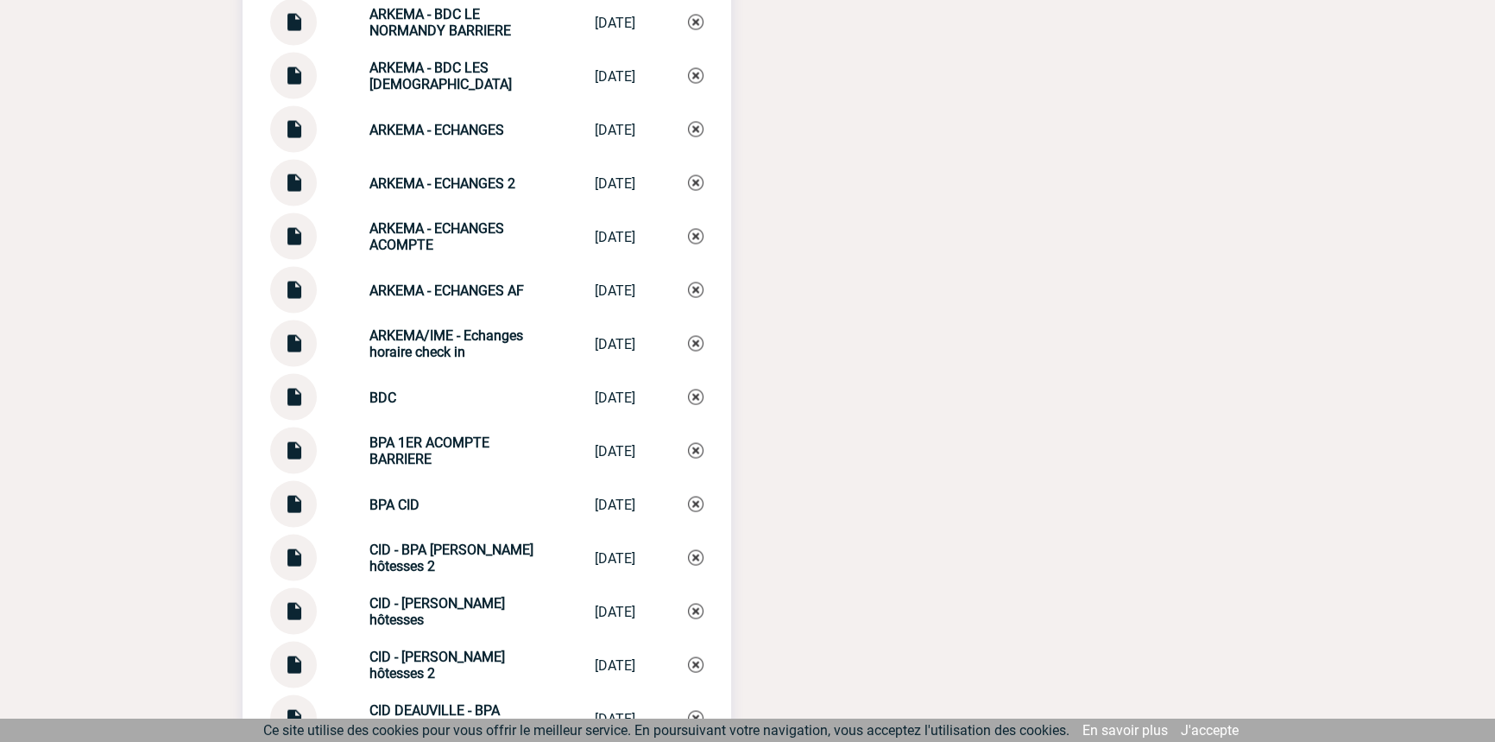
scroll to position [4185, 0]
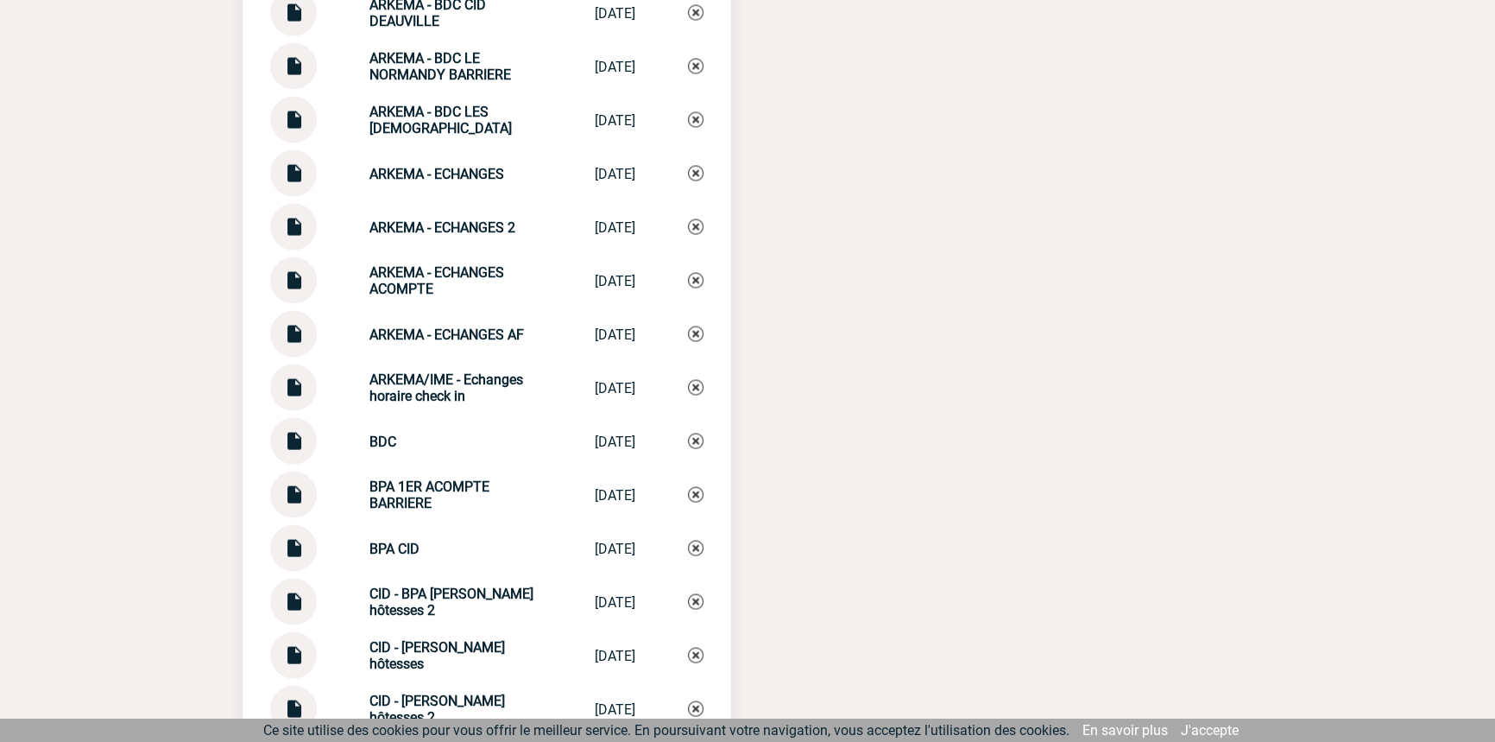
click at [399, 211] on div "ARKEMA - ECHANGES 2 ARKEMA - ECHANG... [DATE]" at bounding box center [486, 227] width 433 height 47
copy div "ARKEMA - ECHANGES 2 ARKEMA - ECHANG..."
click at [694, 224] on img at bounding box center [696, 227] width 16 height 16
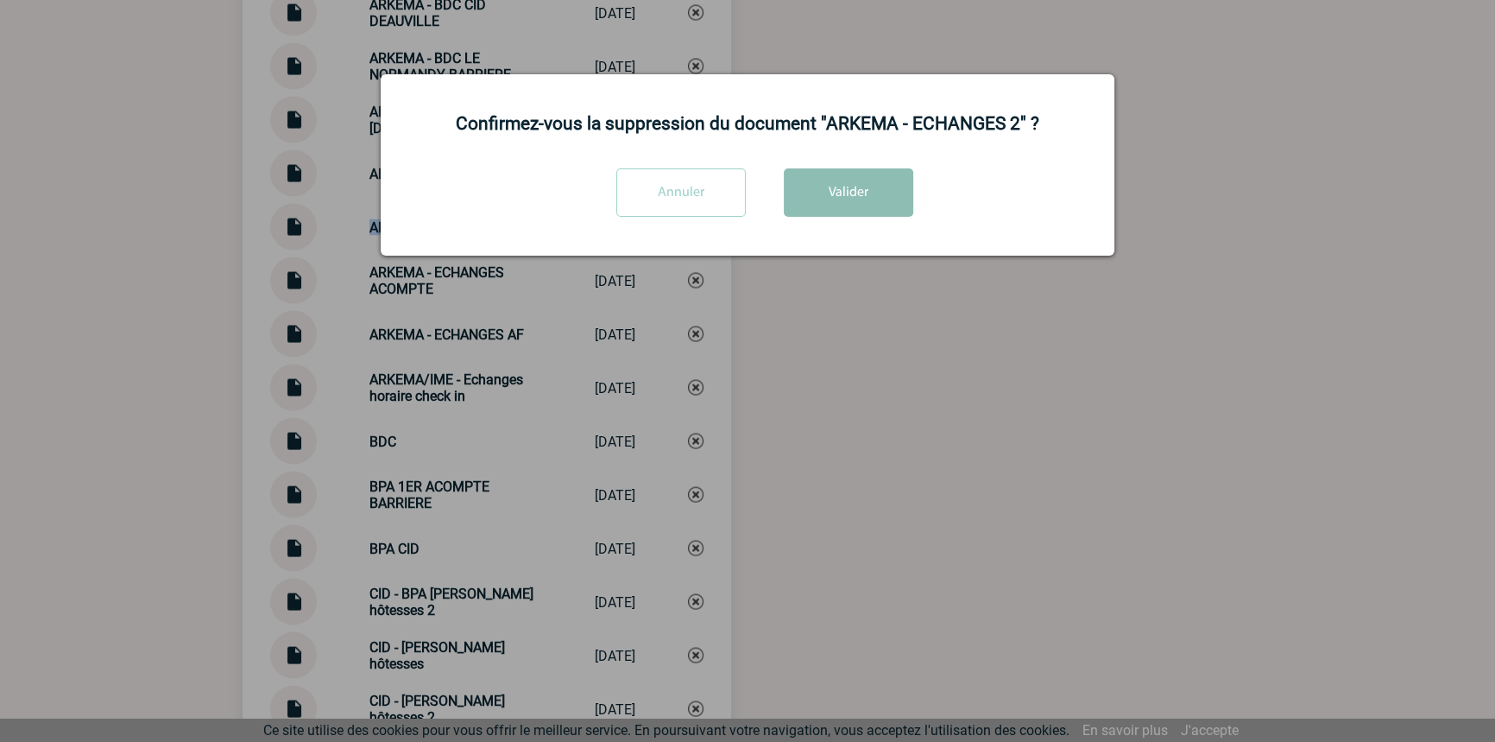
click at [801, 217] on button "Valider" at bounding box center [848, 192] width 129 height 48
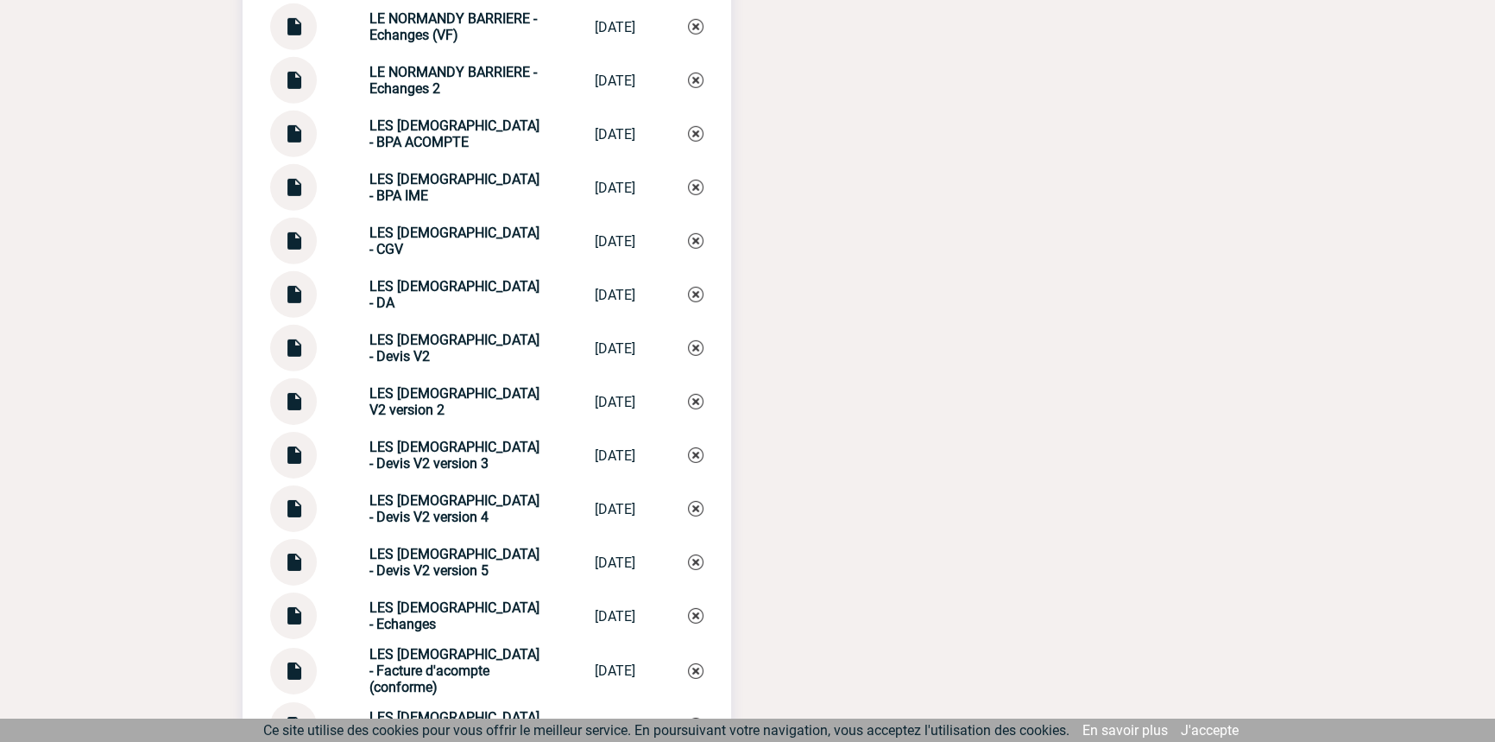
scroll to position [7261, 0]
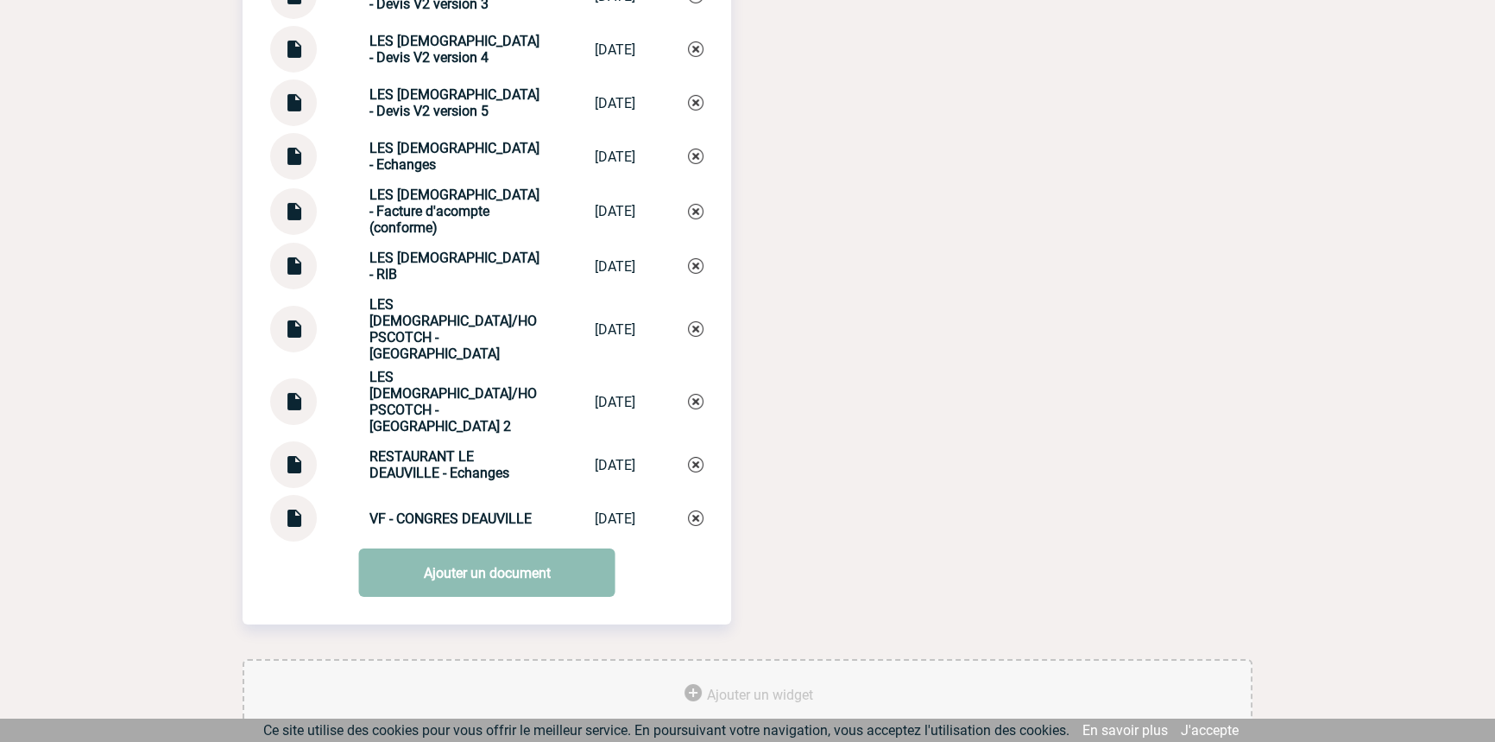
click at [403, 548] on link "Ajouter un document" at bounding box center [487, 572] width 256 height 48
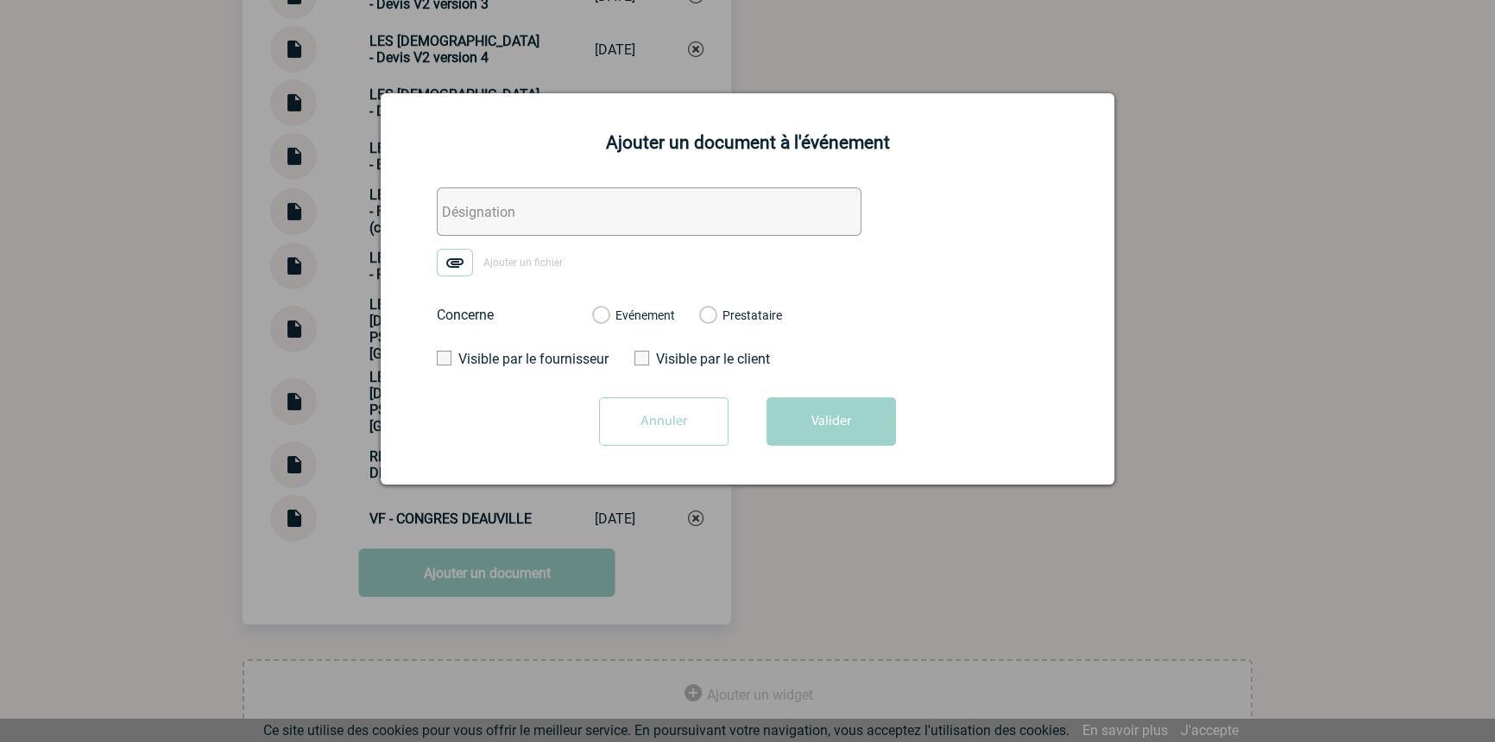
click at [521, 228] on input "text" at bounding box center [649, 211] width 425 height 48
paste input "ARKEMA - ECHANGES 2"
type input "ARKEMA - ECHANGES 2"
click at [470, 259] on img at bounding box center [455, 263] width 36 height 28
click at [0, 0] on input "Ajouter un fichier" at bounding box center [0, 0] width 0 height 0
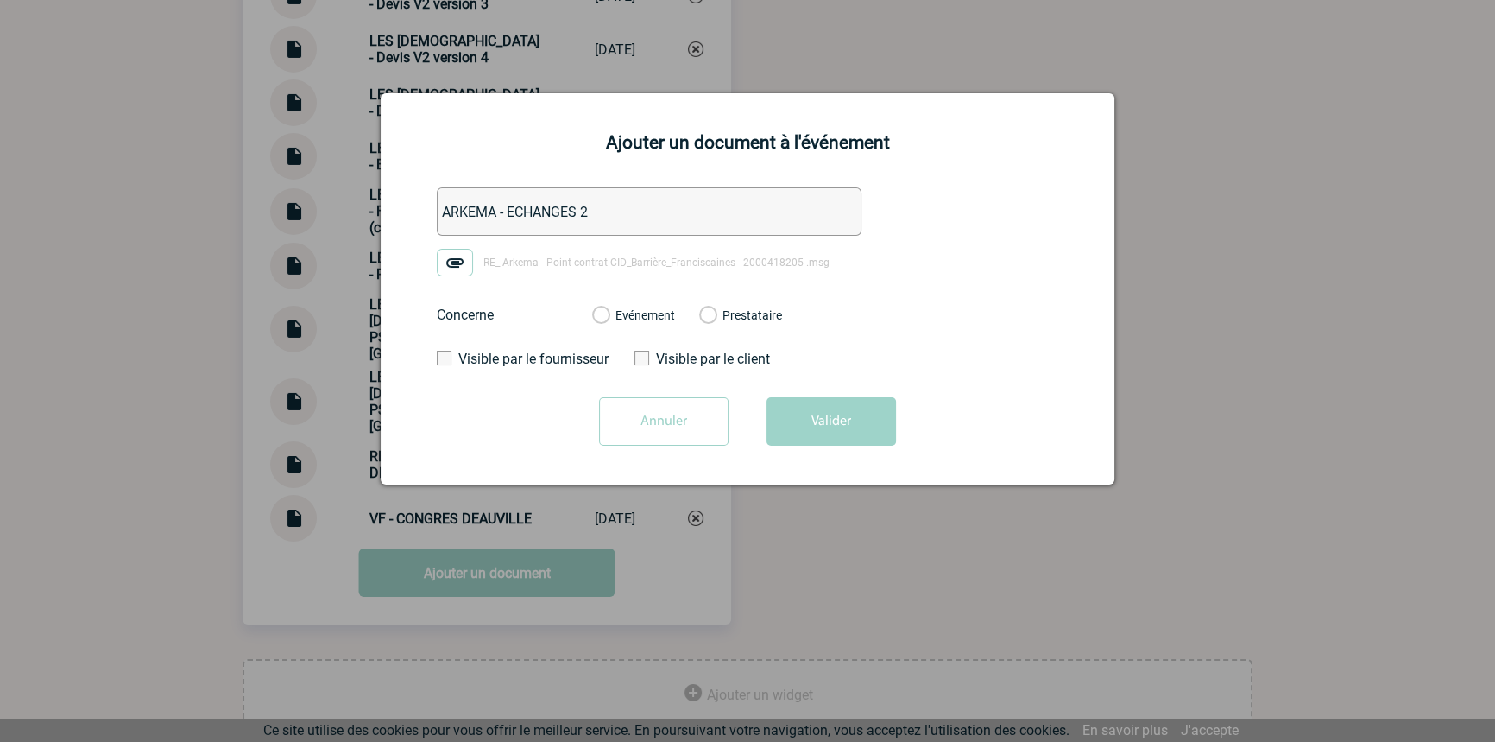
click at [609, 316] on label "Evénement" at bounding box center [600, 316] width 16 height 16
click at [0, 0] on input "Evénement" at bounding box center [0, 0] width 0 height 0
click at [835, 420] on button "Valider" at bounding box center [831, 421] width 129 height 48
